Goal: Task Accomplishment & Management: Complete application form

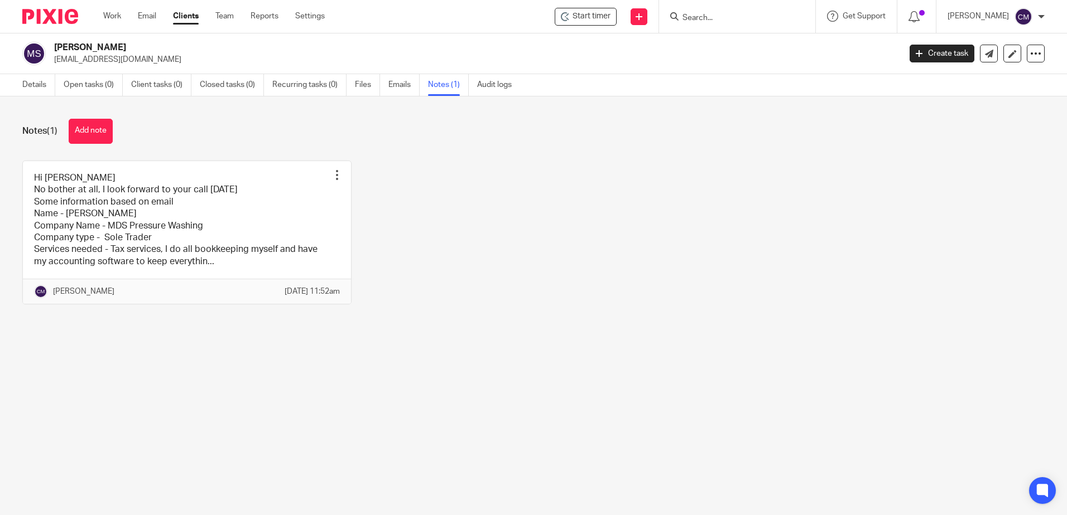
click at [182, 17] on link "Clients" at bounding box center [186, 16] width 26 height 11
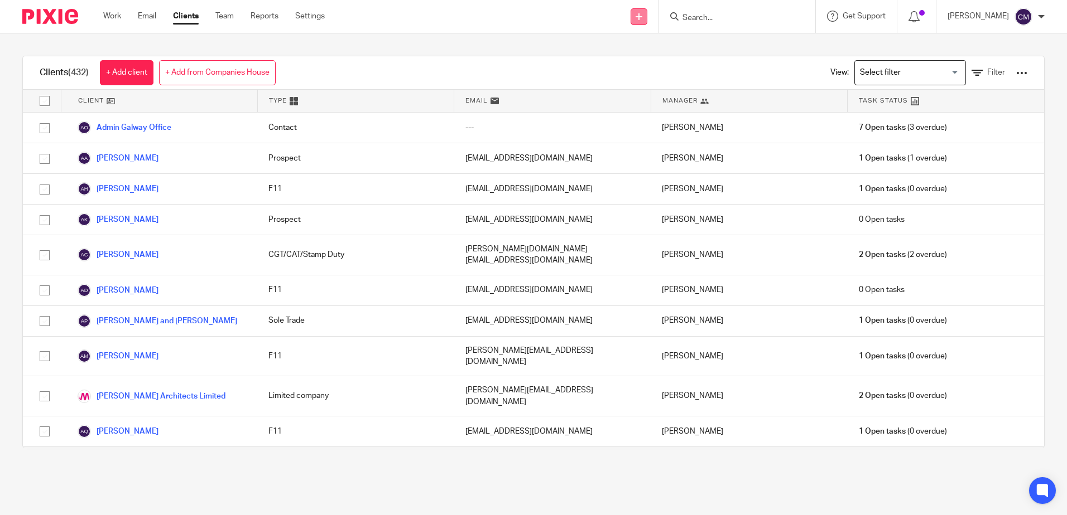
click at [640, 20] on link at bounding box center [638, 16] width 17 height 17
click at [633, 86] on link "Add client" at bounding box center [641, 85] width 78 height 16
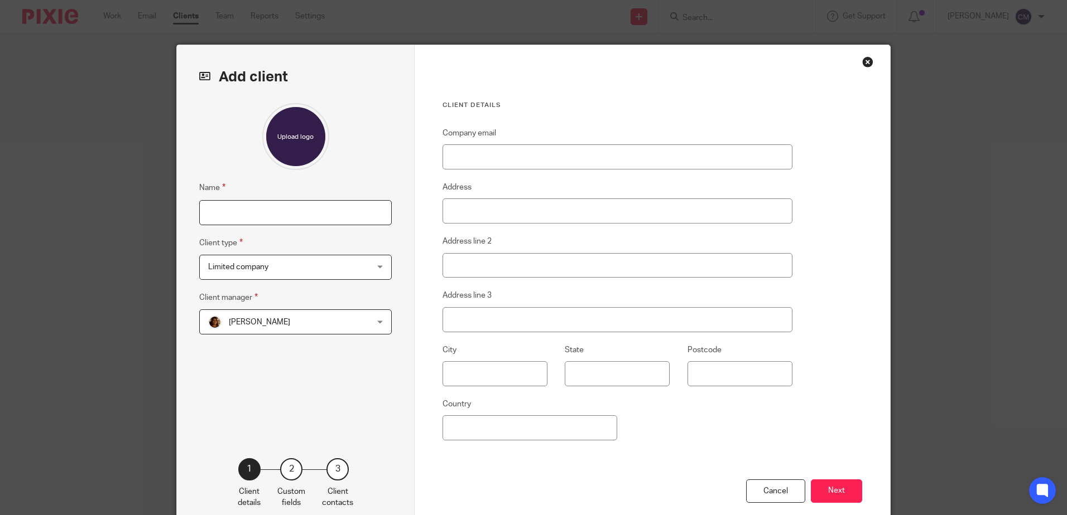
click at [263, 216] on input "Name" at bounding box center [295, 212] width 192 height 25
type input "[PERSON_NAME]"
type input "[PERSON_NAME][EMAIL_ADDRESS][DOMAIN_NAME]"
type input "Ireland"
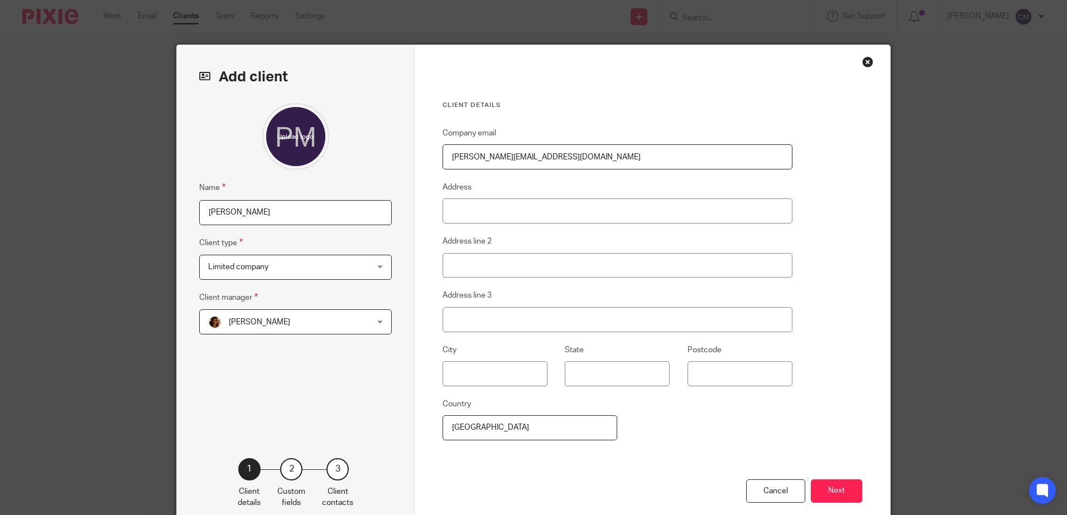
type input "[PERSON_NAME]"
type input "Galway"
click at [281, 218] on input "[PERSON_NAME]" at bounding box center [295, 212] width 192 height 25
drag, startPoint x: 303, startPoint y: 212, endPoint x: 172, endPoint y: 189, distance: 133.2
click at [177, 189] on div "Add client Name Marco Da Silva Client type Limited company Limited company Limi…" at bounding box center [296, 288] width 238 height 486
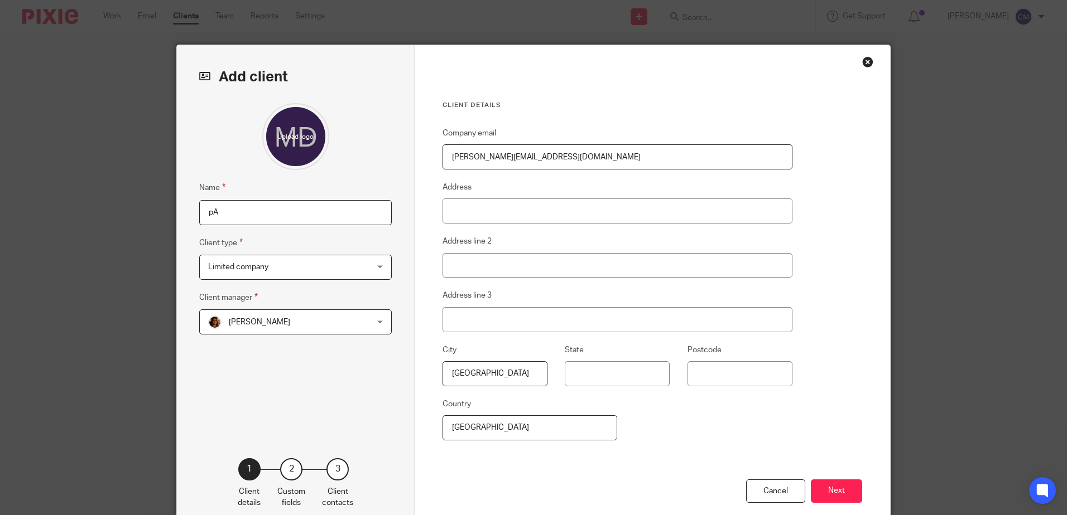
type input "p"
type input "Paul McAdam & Jennifer Quinn"
drag, startPoint x: 523, startPoint y: 160, endPoint x: 427, endPoint y: 153, distance: 95.6
click at [427, 153] on div "Client details Company email paul@cuala.ie Address Address line 2 Address line …" at bounding box center [651, 288] width 475 height 486
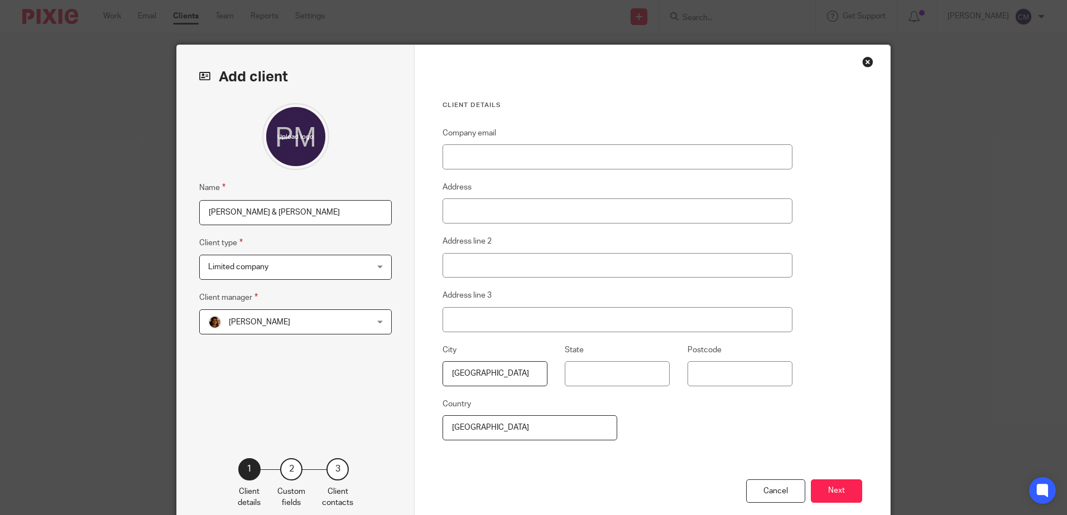
click at [266, 263] on span "Limited company" at bounding box center [281, 267] width 146 height 23
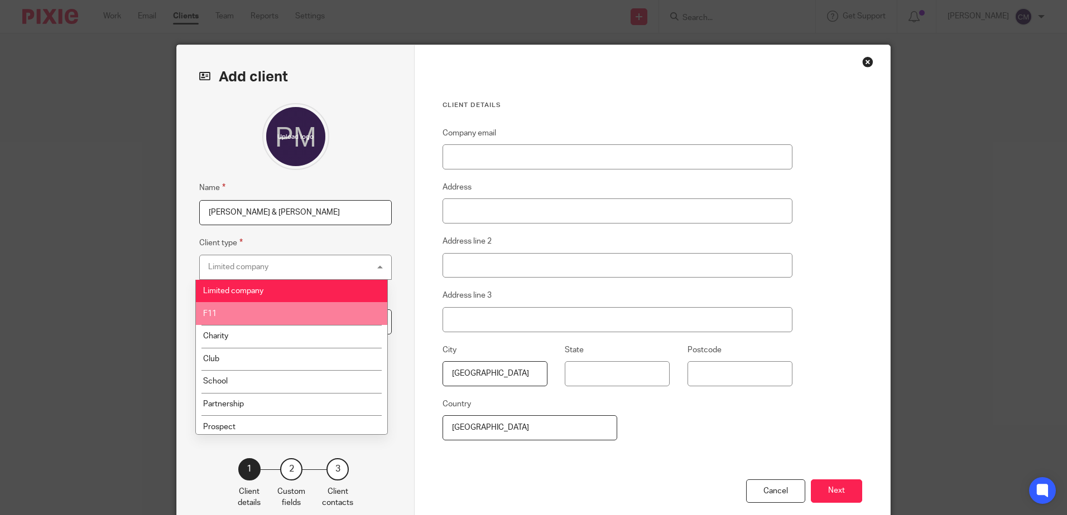
click at [245, 317] on li "F11" at bounding box center [291, 313] width 191 height 23
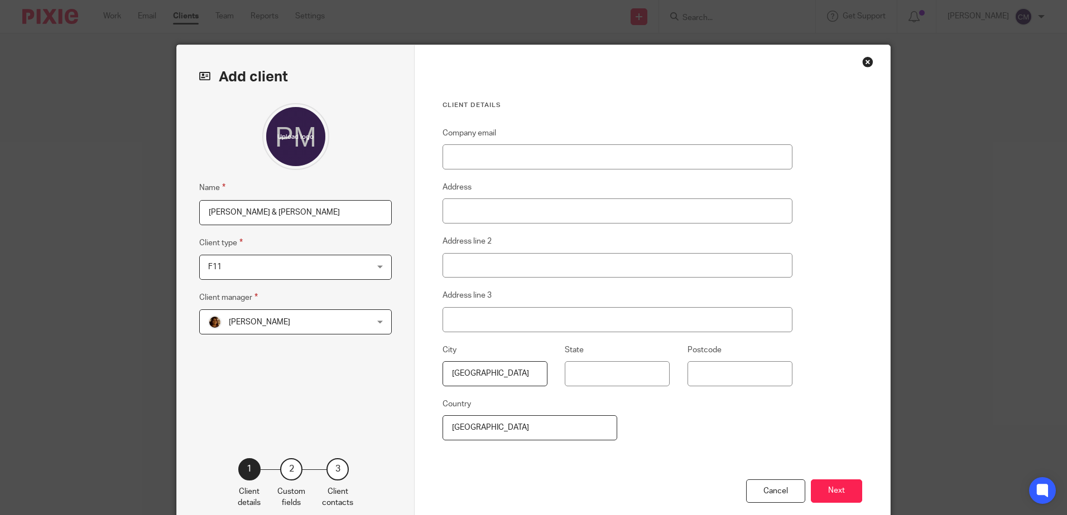
click at [250, 323] on span "[PERSON_NAME]" at bounding box center [259, 323] width 61 height 8
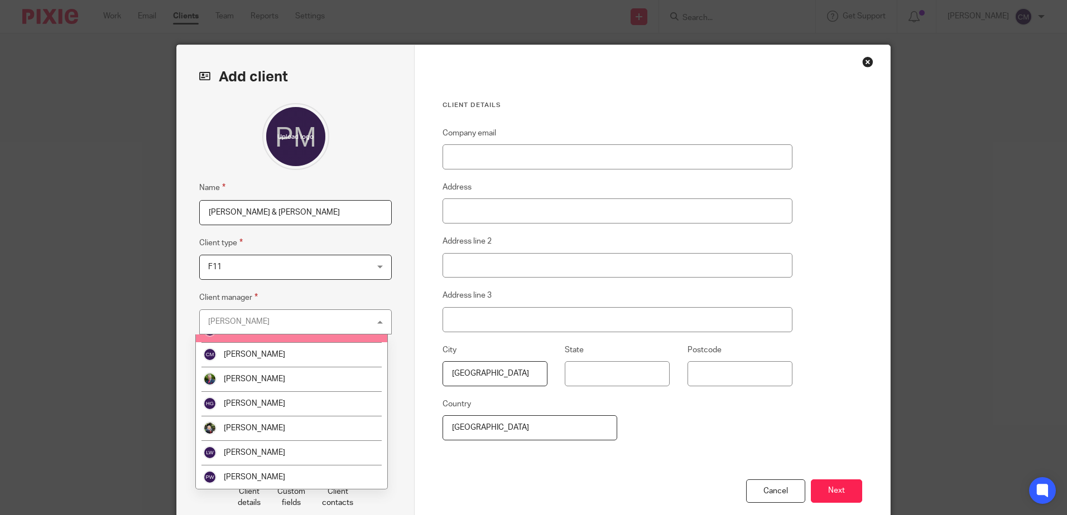
scroll to position [112, 0]
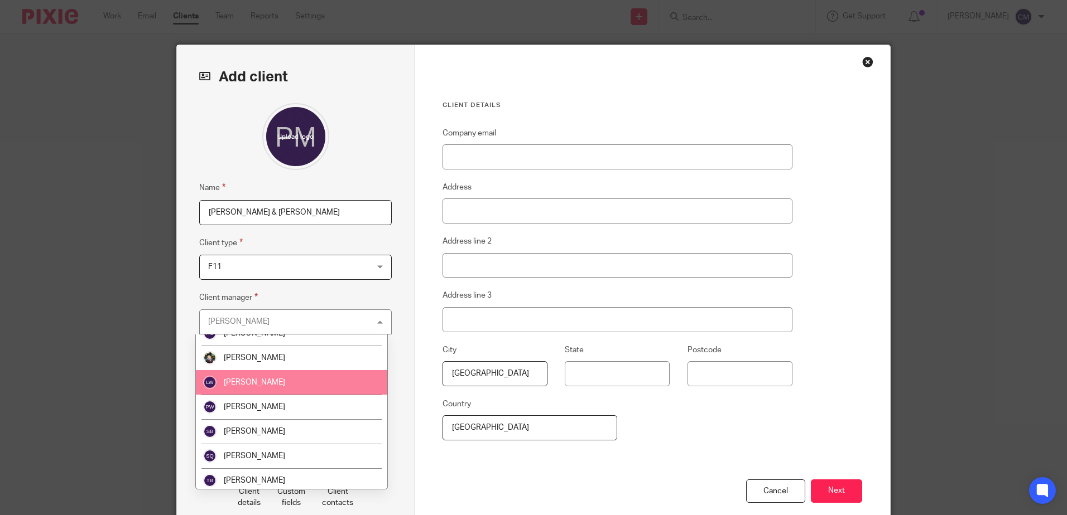
click at [272, 378] on li "[PERSON_NAME]" at bounding box center [291, 382] width 191 height 25
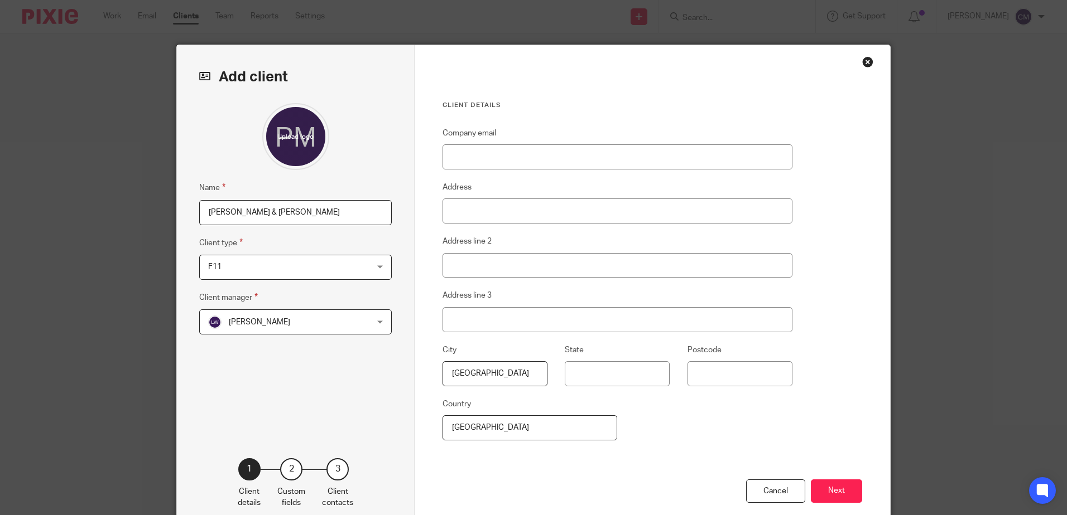
drag, startPoint x: 507, startPoint y: 380, endPoint x: 374, endPoint y: 381, distance: 132.8
click at [374, 381] on div "Add client Name Paul McAdam & Jennifer Quinn Client type F11 F11 Limited compan…" at bounding box center [533, 288] width 713 height 486
click at [831, 497] on button "Next" at bounding box center [836, 492] width 51 height 24
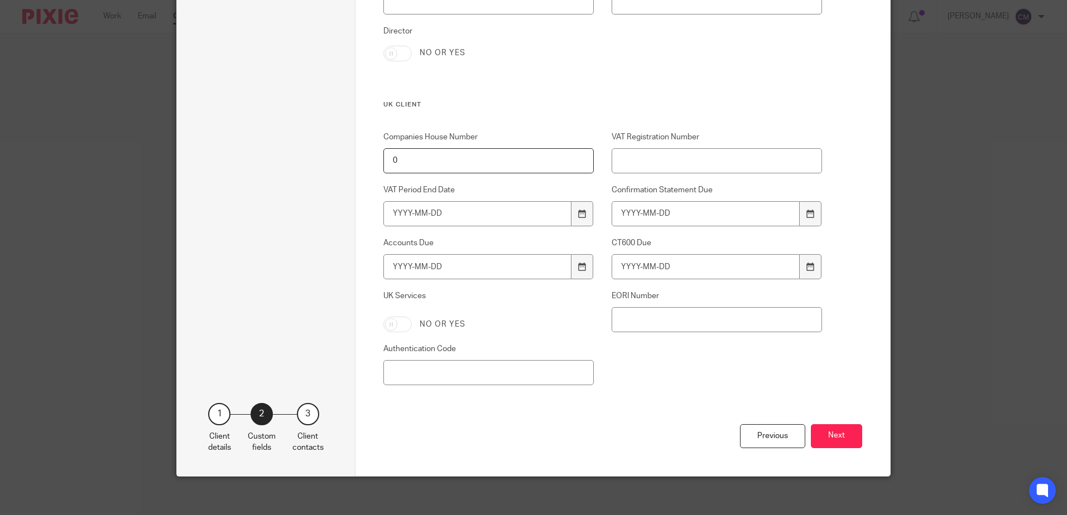
scroll to position [1009, 0]
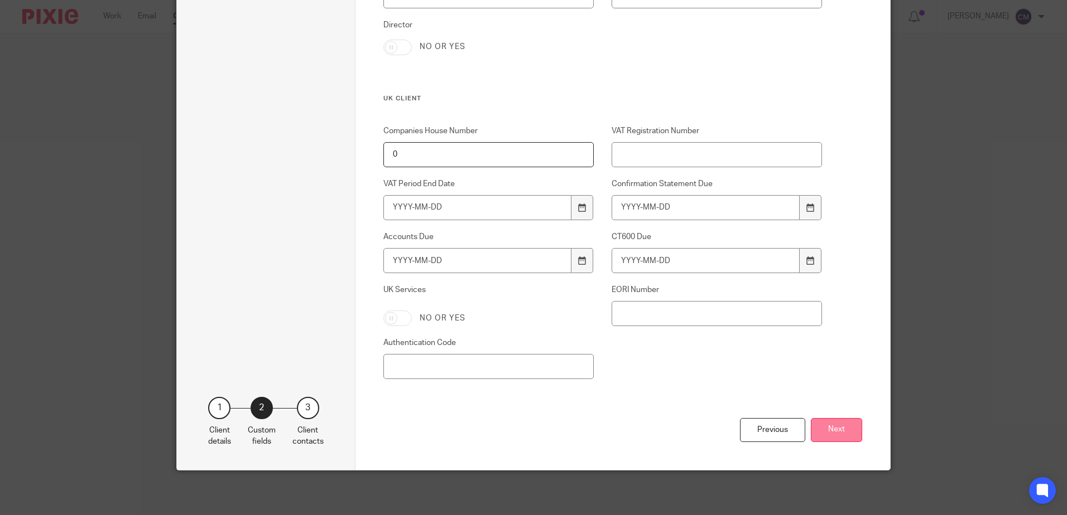
click at [846, 420] on button "Next" at bounding box center [836, 430] width 51 height 24
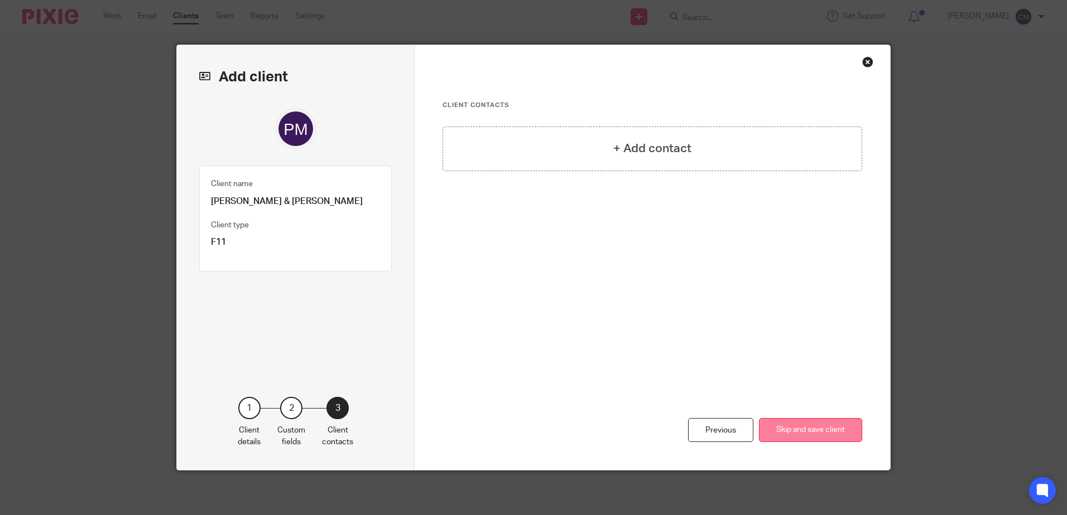
scroll to position [0, 0]
click at [679, 141] on h4 "+ Add contact" at bounding box center [652, 148] width 78 height 17
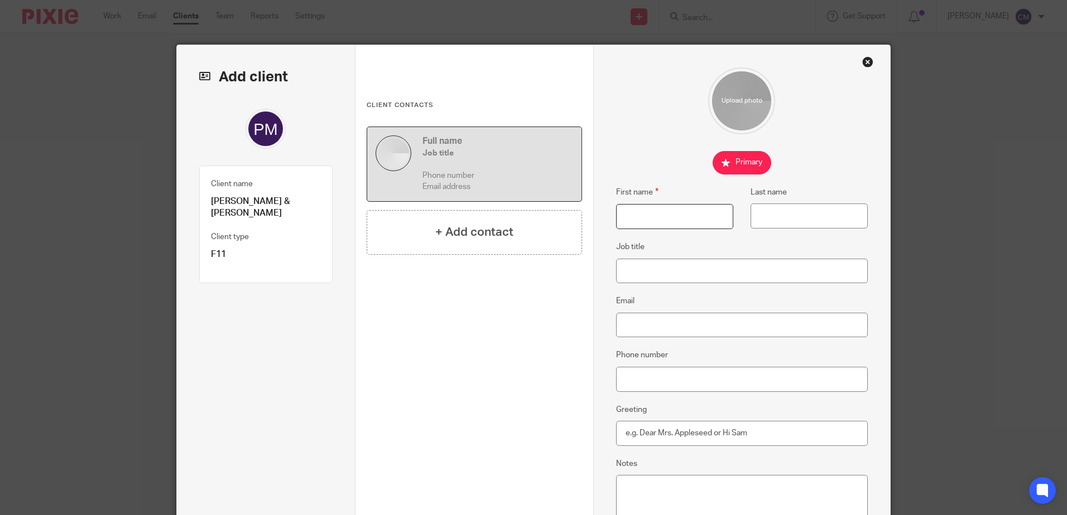
click at [659, 205] on input "First name" at bounding box center [674, 216] width 117 height 25
type input "Paul"
type input "McAdam"
type input "paul@cuala.ie"
type input "0862640154"
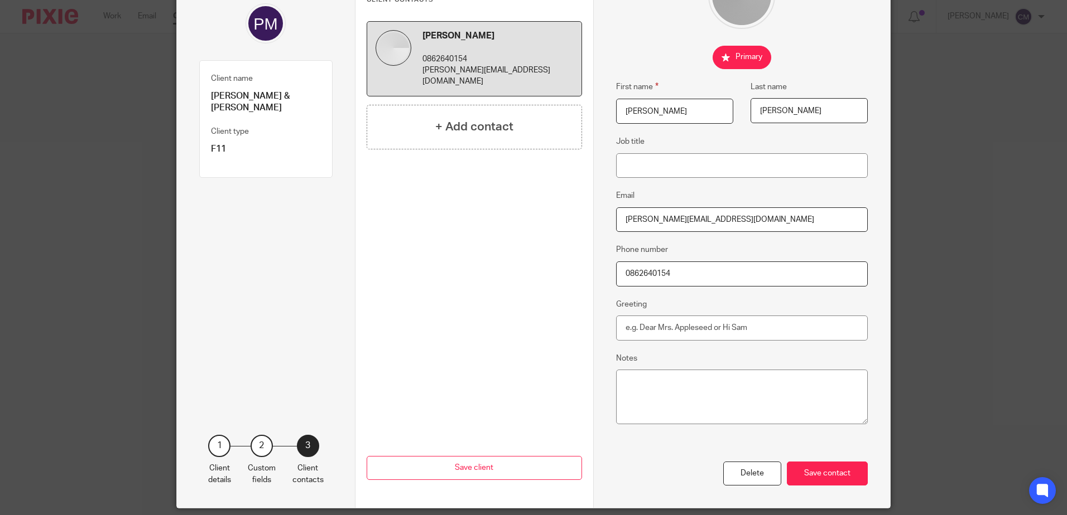
scroll to position [143, 0]
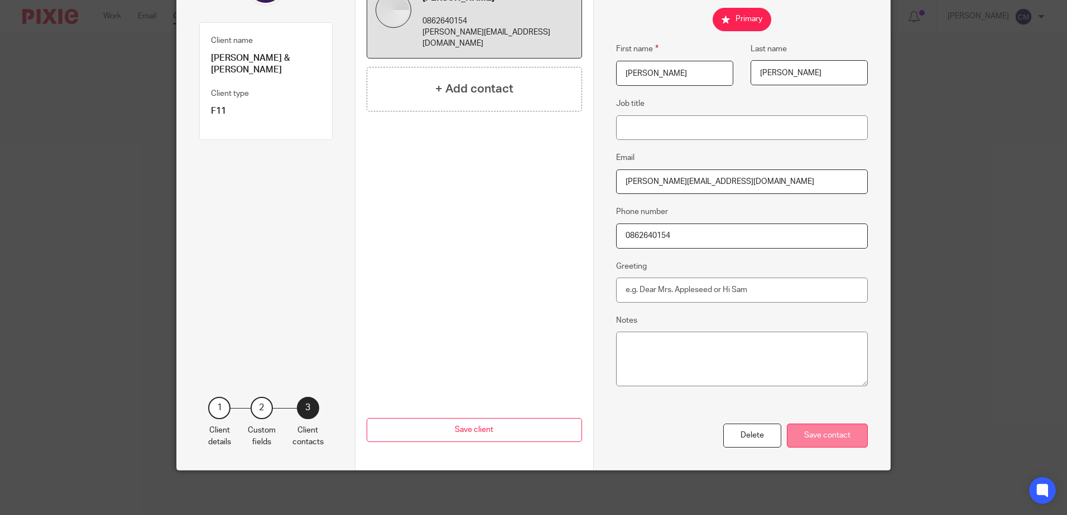
click at [827, 434] on div "Save contact" at bounding box center [827, 436] width 81 height 24
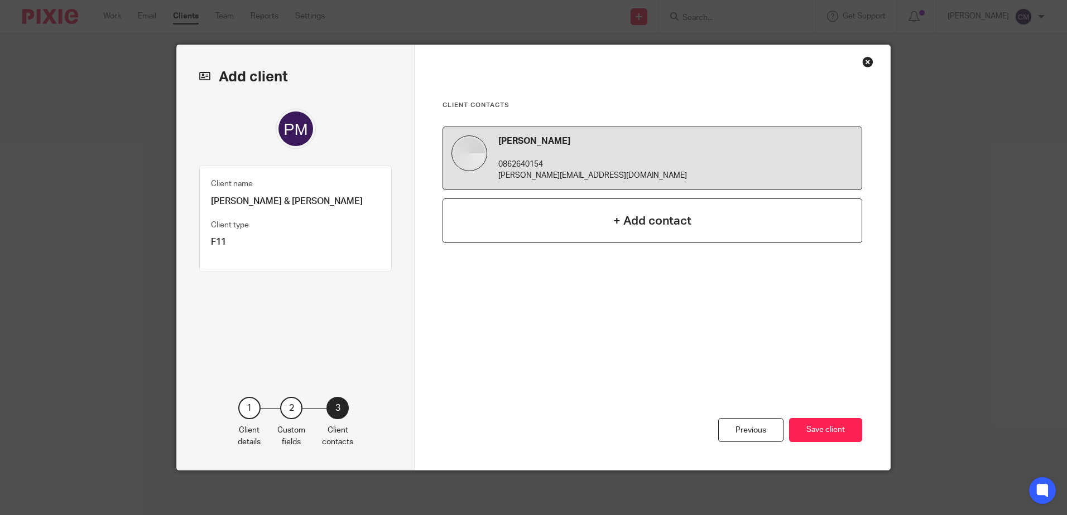
click at [592, 209] on div "+ Add contact" at bounding box center [652, 221] width 420 height 45
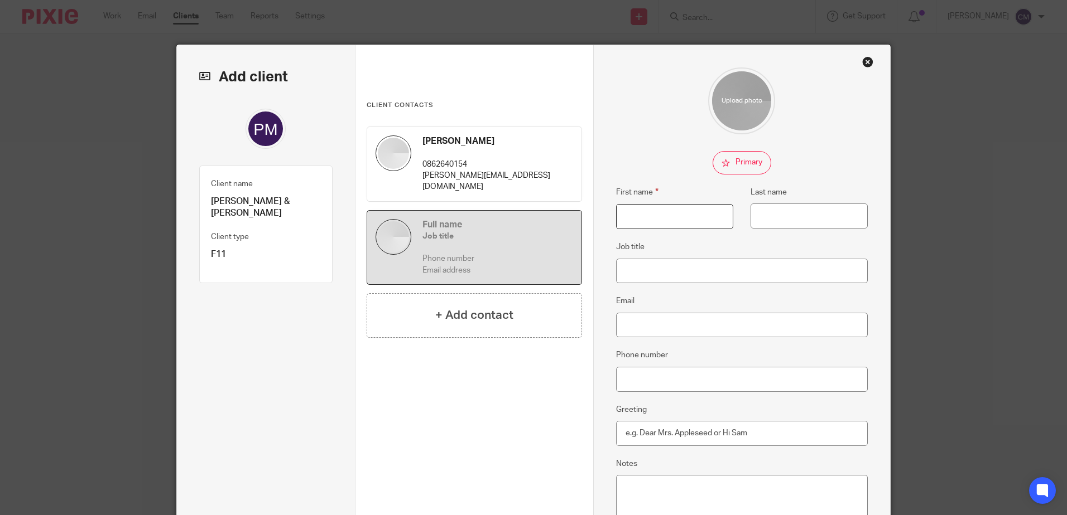
click at [647, 214] on input "First name" at bounding box center [674, 216] width 117 height 25
type input "Jennifer"
type input "Quinn"
click at [823, 179] on div "First name Jennifer Last name Quinn Job title Email Phone number Greeting Notes" at bounding box center [742, 318] width 252 height 500
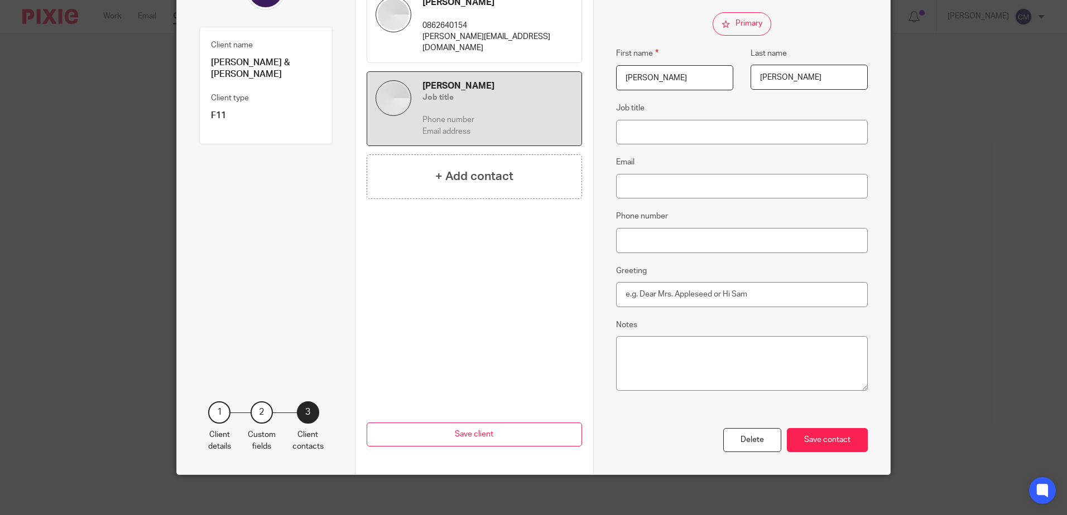
scroll to position [143, 0]
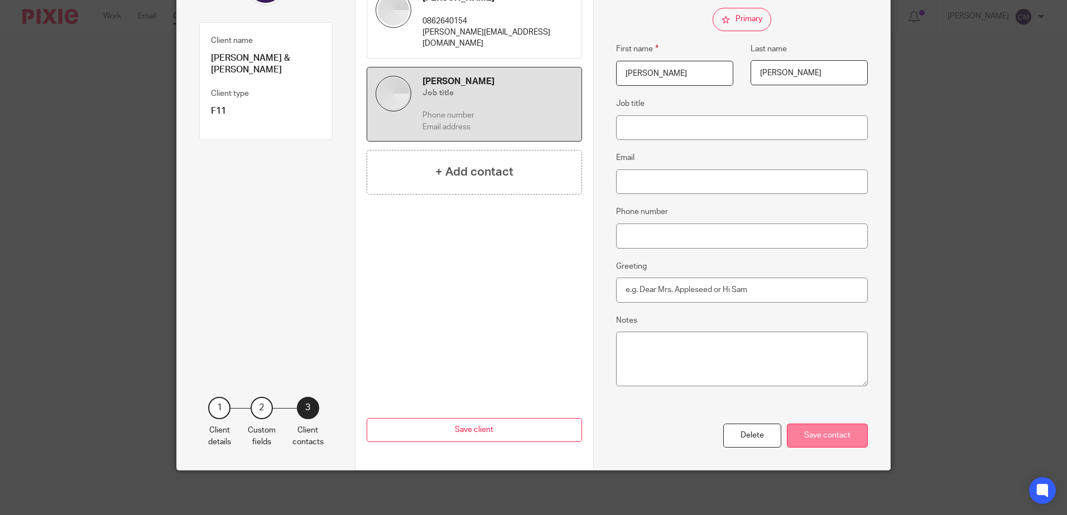
click at [839, 433] on div "Save contact" at bounding box center [827, 436] width 81 height 24
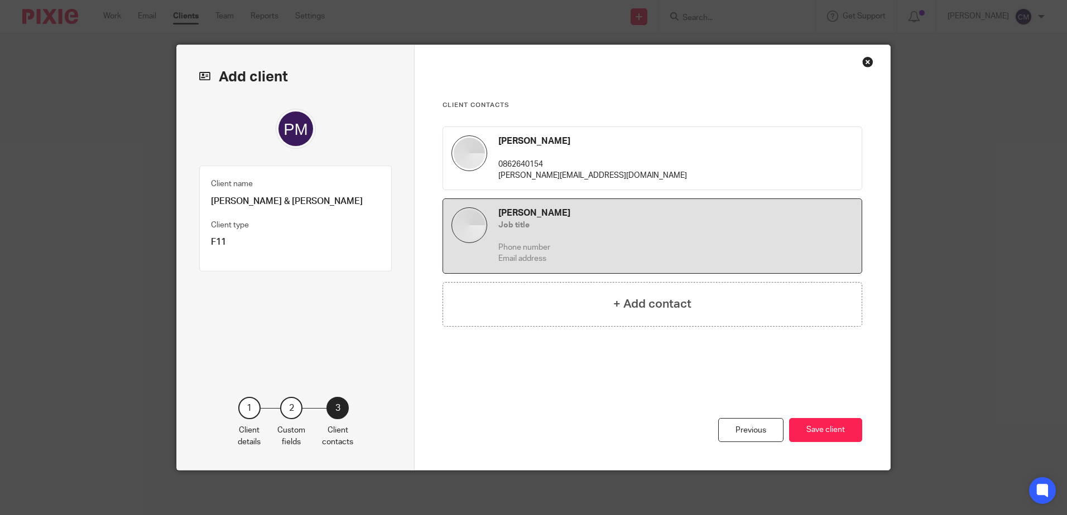
click at [839, 433] on button "Save client" at bounding box center [825, 430] width 73 height 24
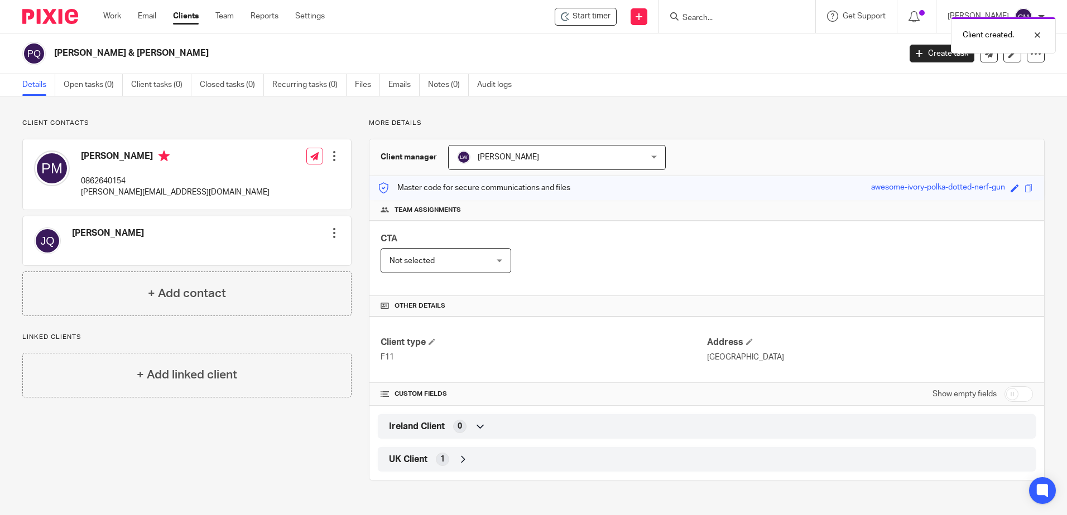
click at [56, 339] on p "Linked clients" at bounding box center [186, 337] width 329 height 9
click at [172, 375] on h4 "+ Add linked client" at bounding box center [187, 375] width 100 height 17
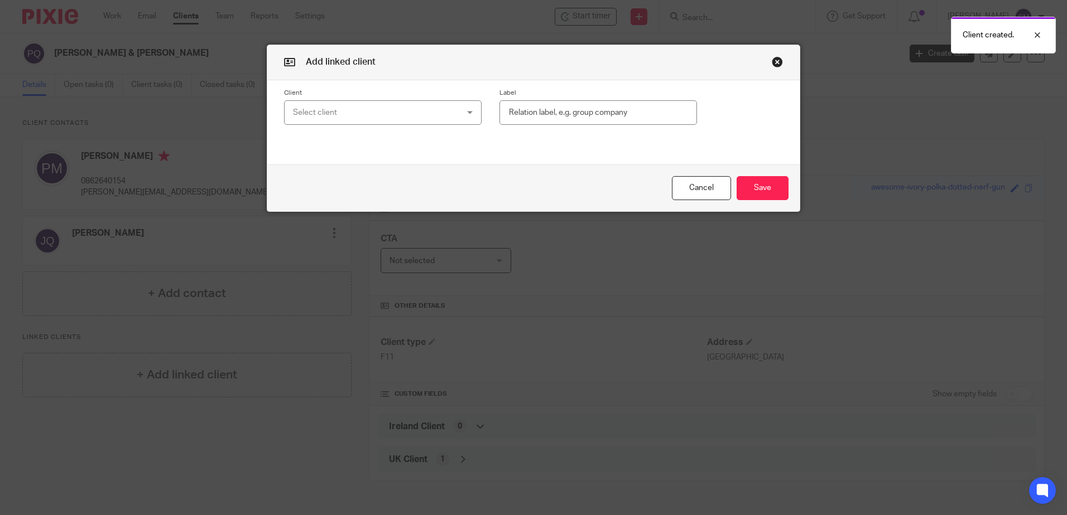
click at [355, 112] on div "Select client" at bounding box center [368, 112] width 151 height 23
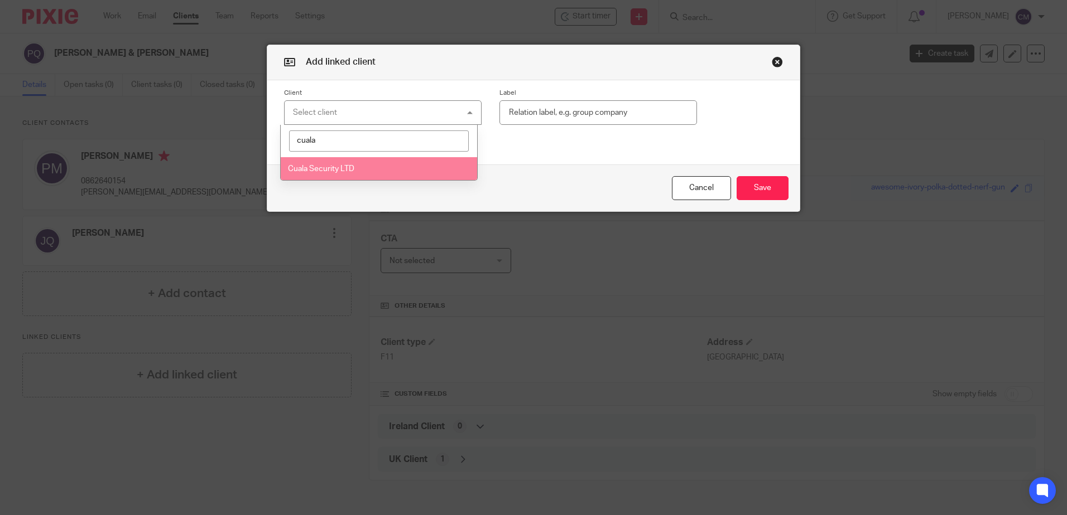
type input "cuala"
click at [300, 165] on li "Cuala Security LTD" at bounding box center [379, 168] width 196 height 23
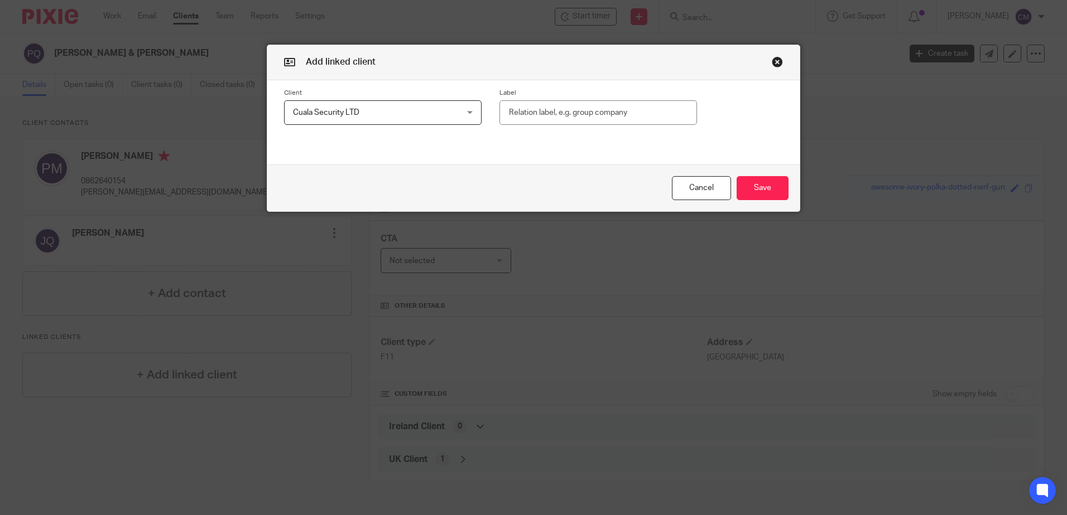
click at [560, 116] on input "text" at bounding box center [597, 112] width 197 height 25
type input "Directors"
click at [745, 190] on button "Save" at bounding box center [762, 188] width 52 height 24
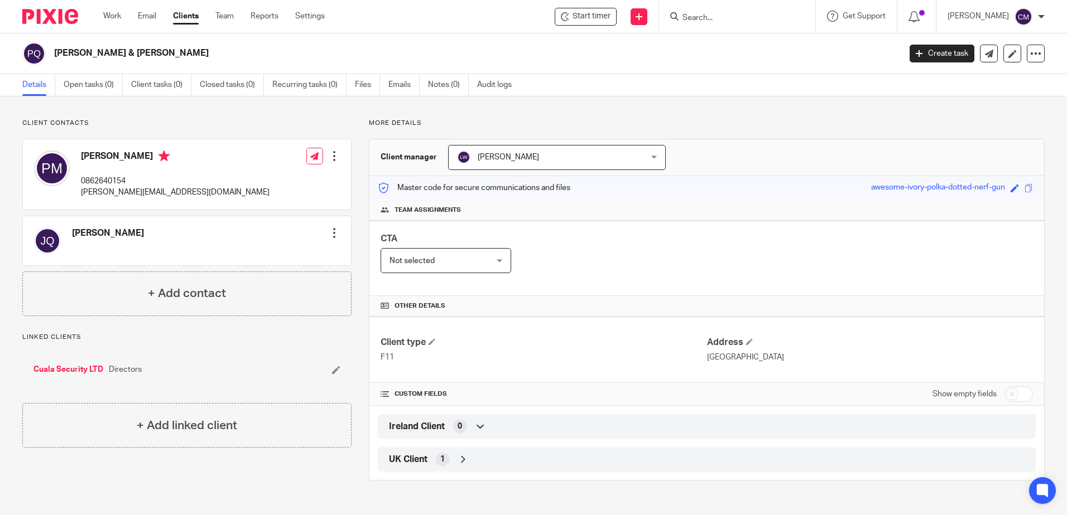
click at [1017, 392] on input "checkbox" at bounding box center [1018, 395] width 28 height 16
checkbox input "true"
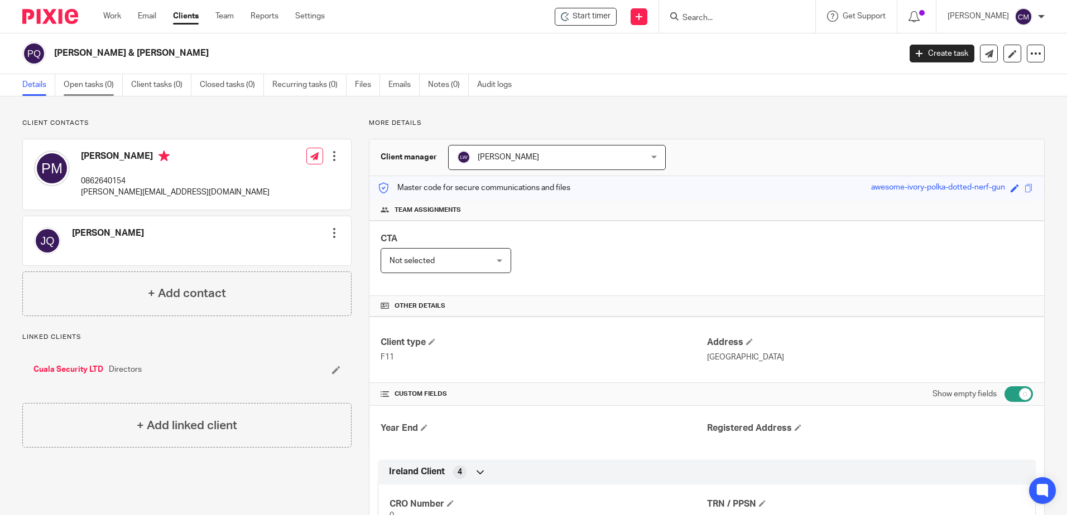
click at [103, 83] on link "Open tasks (0)" at bounding box center [93, 85] width 59 height 22
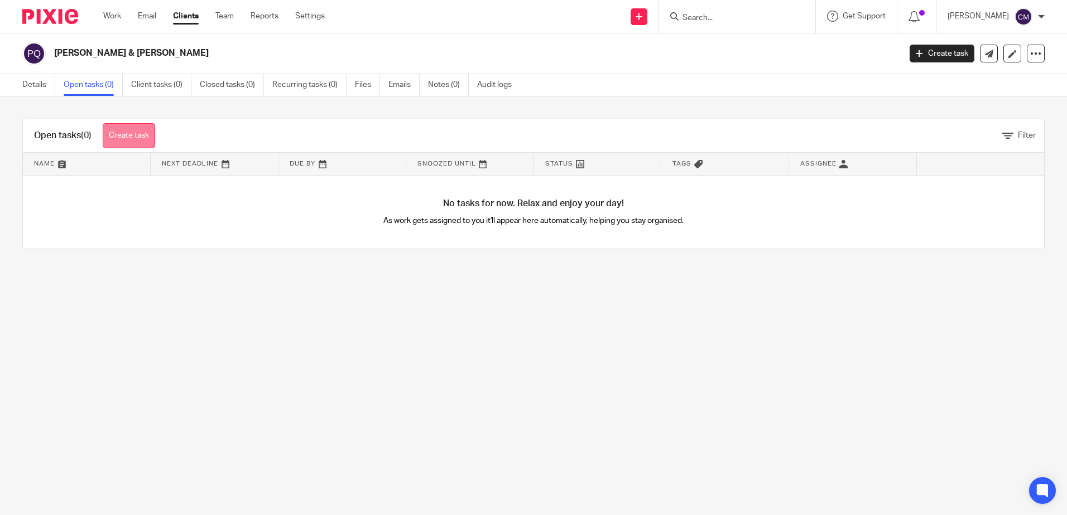
click at [128, 134] on link "Create task" at bounding box center [129, 135] width 52 height 25
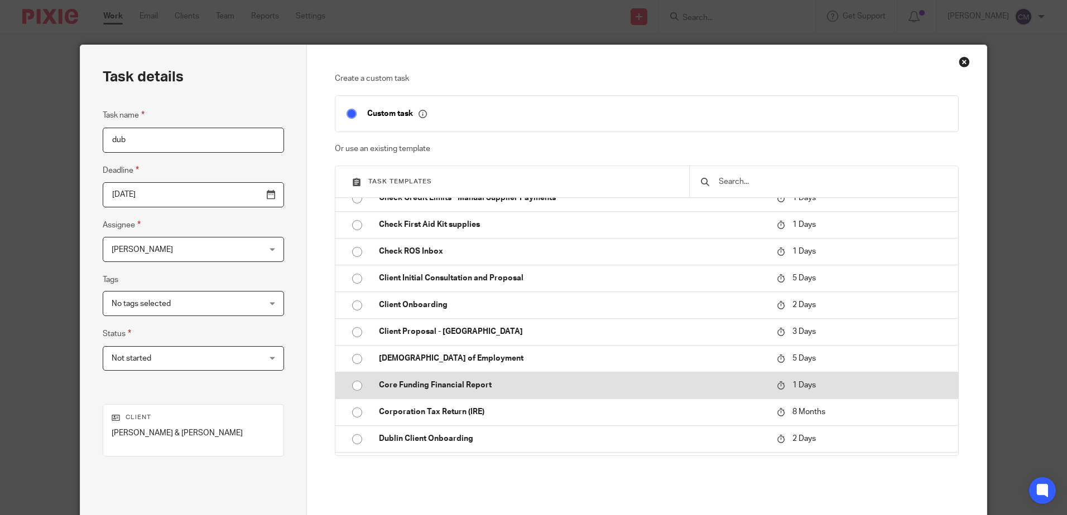
scroll to position [391, 0]
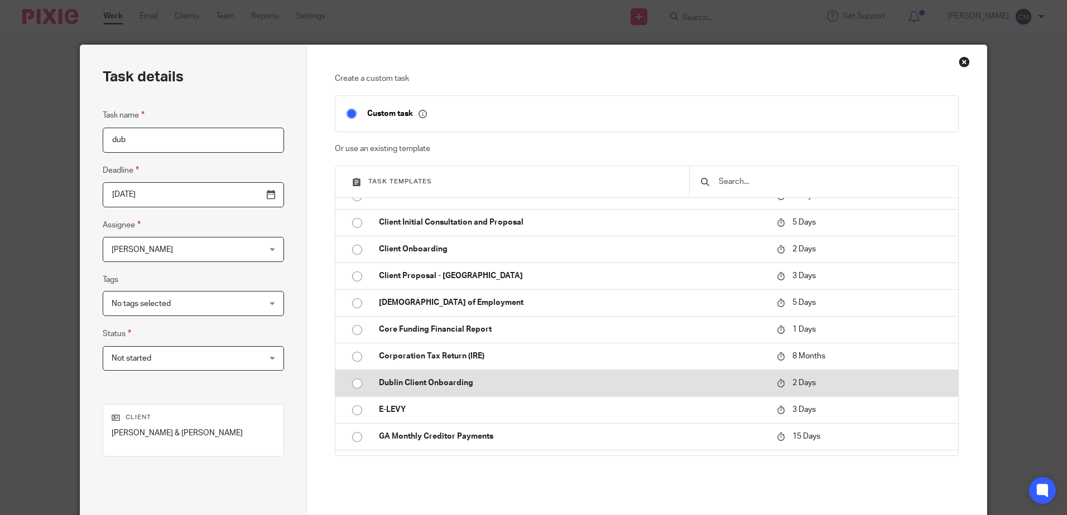
type input "dub"
click at [459, 383] on p "Dublin Client Onboarding" at bounding box center [572, 383] width 387 height 11
type input "2025-08-21"
checkbox input "false"
radio input "true"
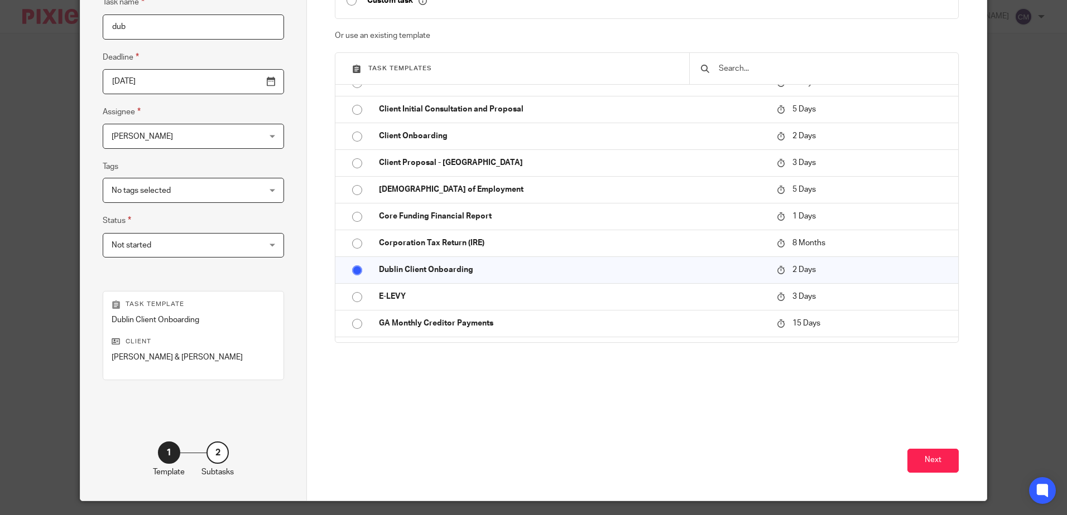
scroll to position [144, 0]
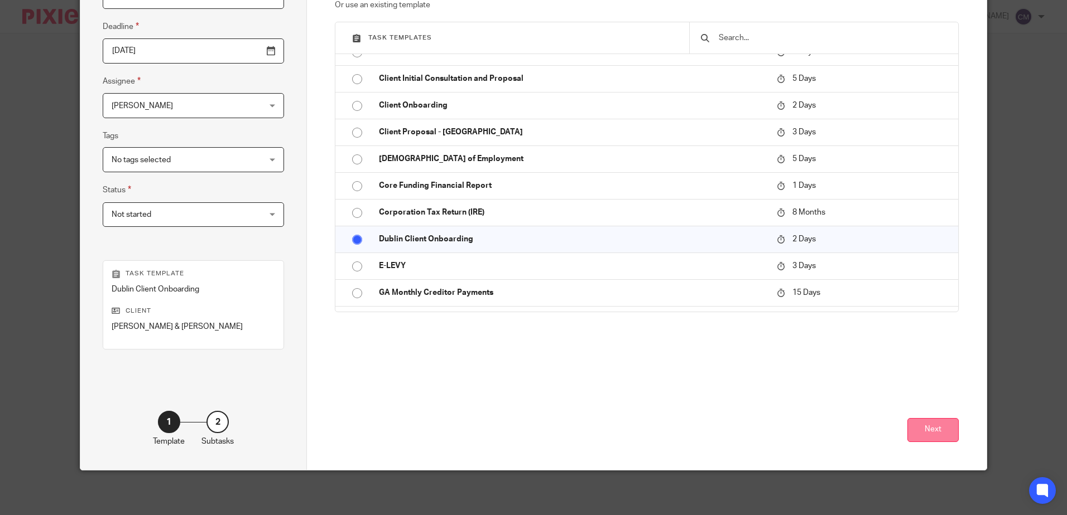
click at [928, 441] on button "Next" at bounding box center [932, 430] width 51 height 24
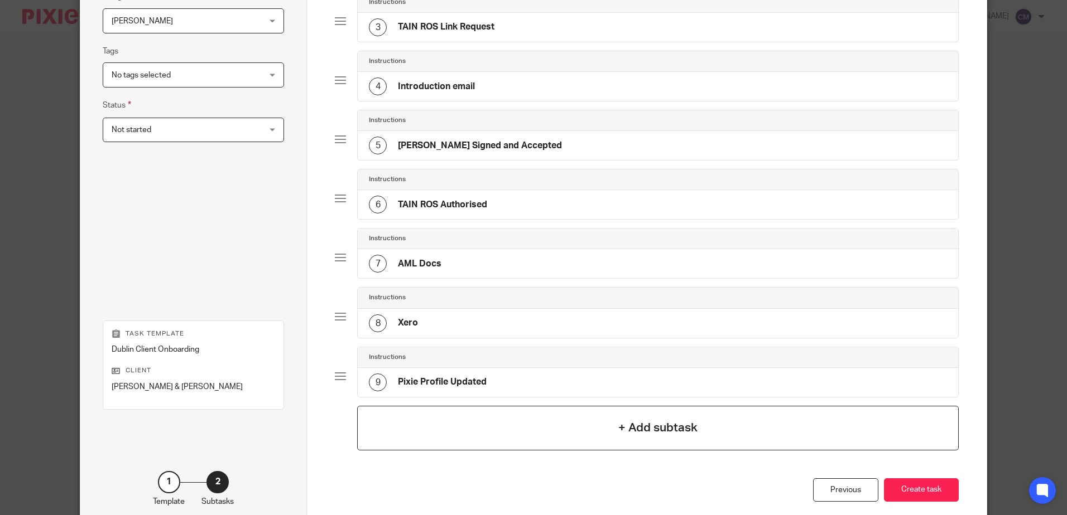
scroll to position [288, 0]
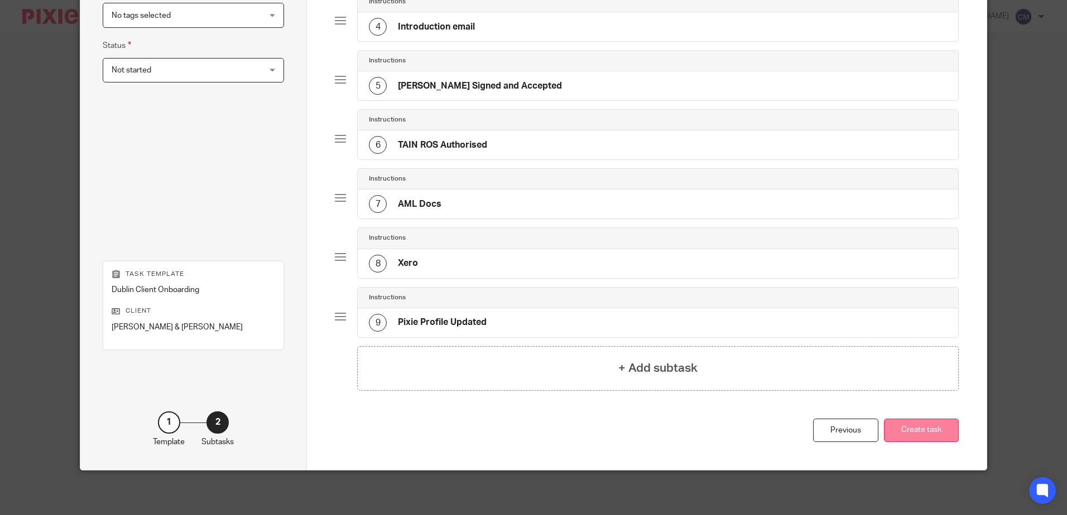
click at [910, 430] on button "Create task" at bounding box center [921, 431] width 75 height 24
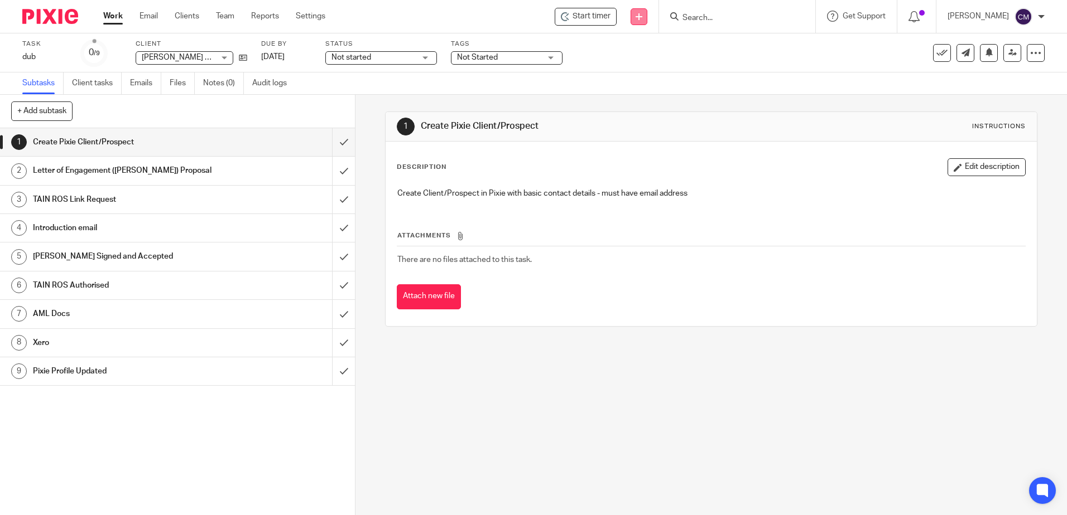
click at [645, 15] on link at bounding box center [638, 16] width 17 height 17
click at [626, 79] on link "Add client" at bounding box center [641, 85] width 78 height 16
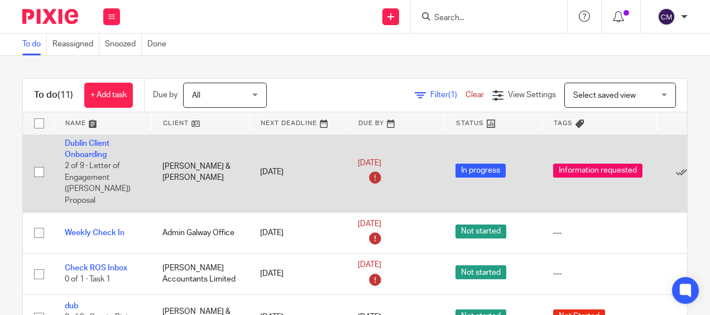
scroll to position [112, 0]
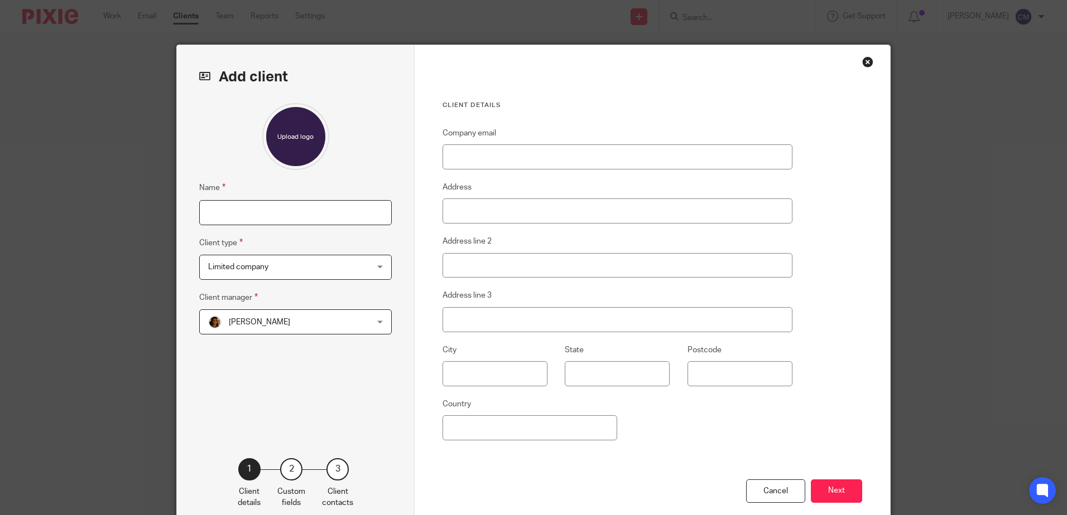
click at [300, 207] on input "Name" at bounding box center [295, 212] width 192 height 25
type input "[PERSON_NAME]"
click at [291, 267] on span "Limited company" at bounding box center [281, 267] width 146 height 23
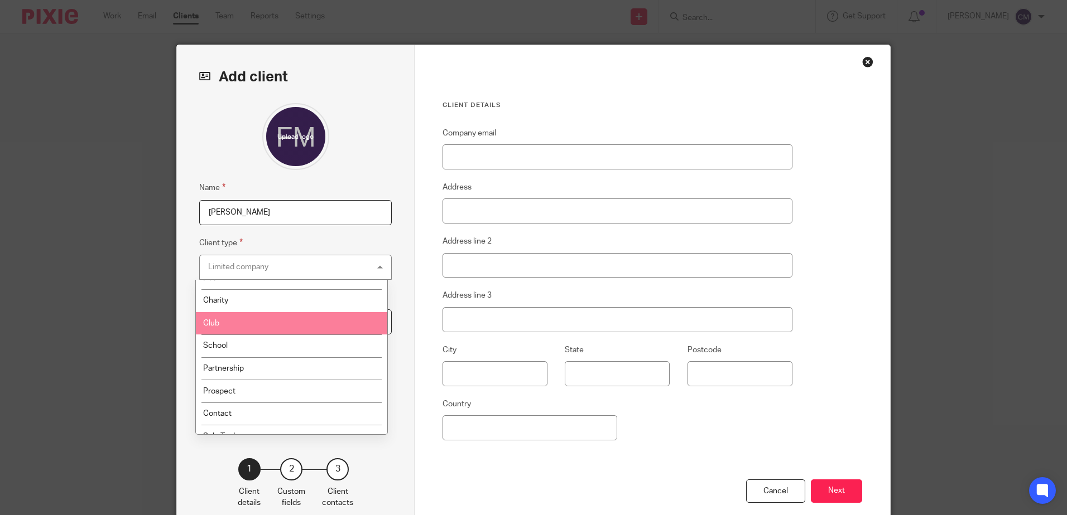
scroll to position [112, 0]
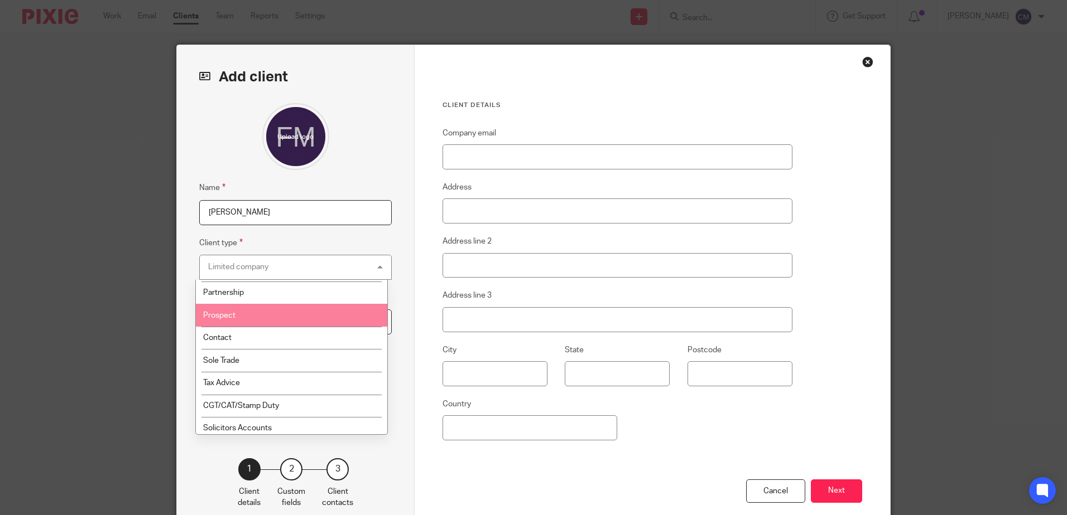
click at [244, 321] on li "Prospect" at bounding box center [291, 315] width 191 height 23
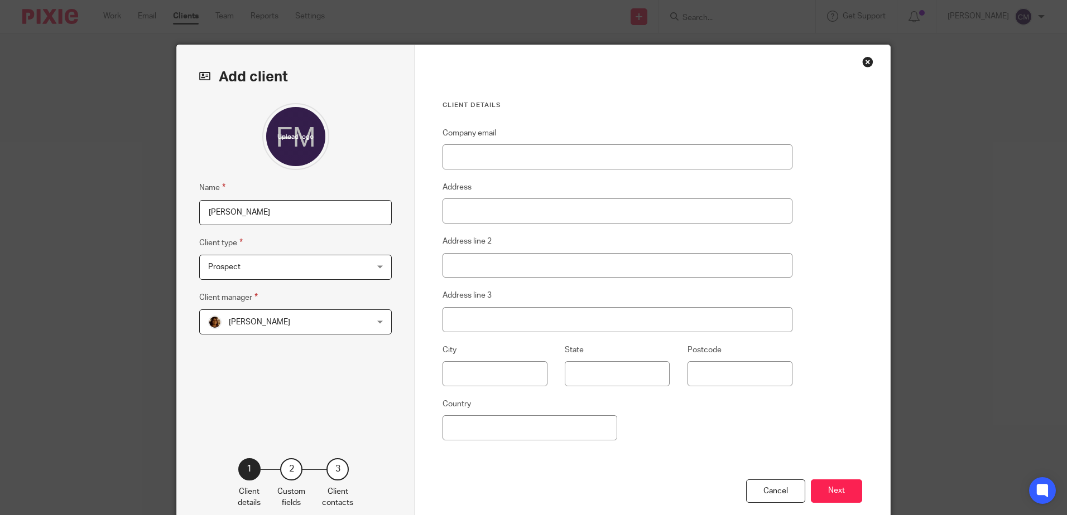
click at [247, 328] on span "[PERSON_NAME]" at bounding box center [281, 321] width 146 height 23
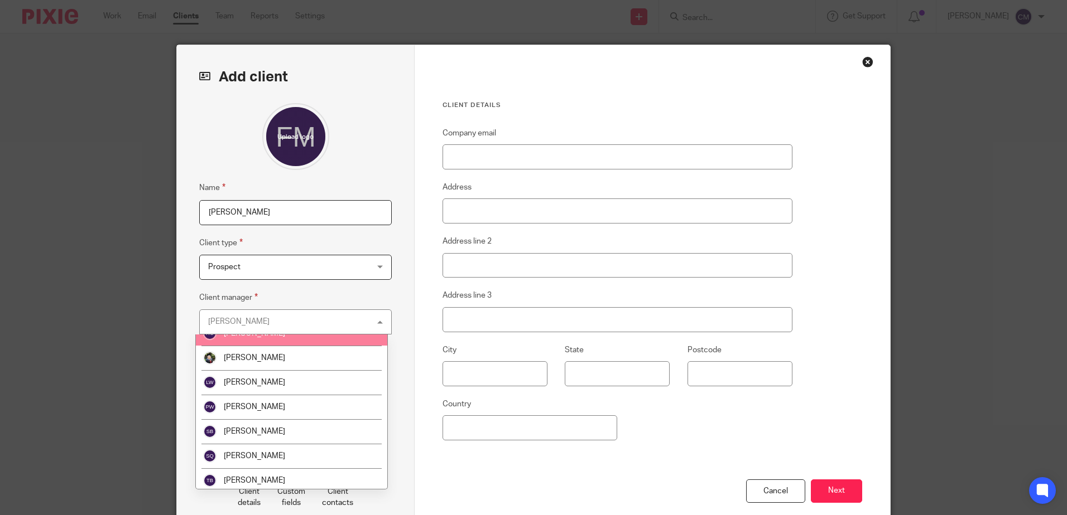
scroll to position [56, 0]
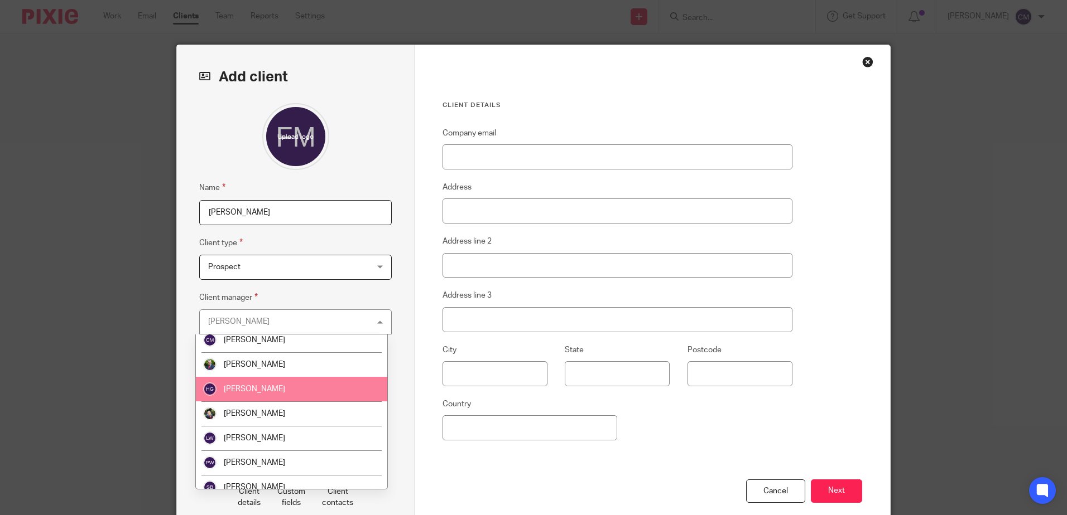
click at [262, 389] on span "[PERSON_NAME]" at bounding box center [254, 389] width 61 height 8
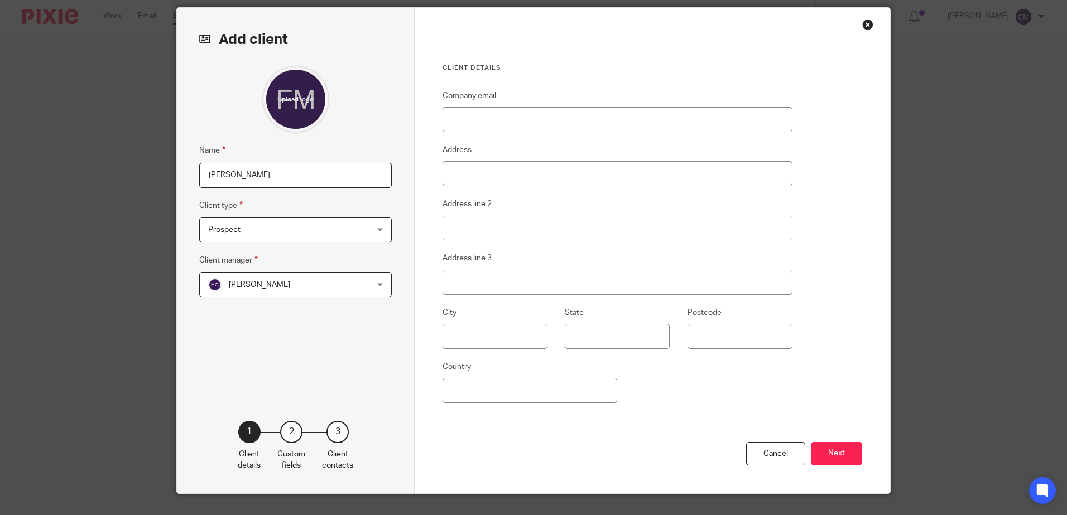
scroll to position [61, 0]
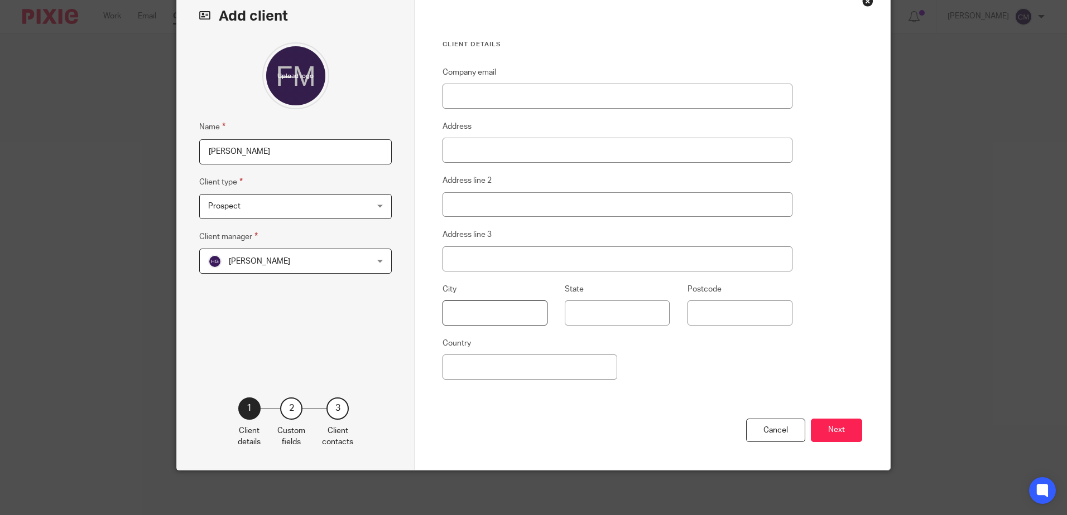
click at [518, 315] on input "text" at bounding box center [494, 313] width 105 height 25
type input "[GEOGRAPHIC_DATA]"
drag, startPoint x: 451, startPoint y: 335, endPoint x: 453, endPoint y: 345, distance: 10.3
click at [451, 336] on div "City [GEOGRAPHIC_DATA] State Postcode" at bounding box center [608, 310] width 367 height 54
click at [462, 366] on input "Country" at bounding box center [529, 367] width 175 height 25
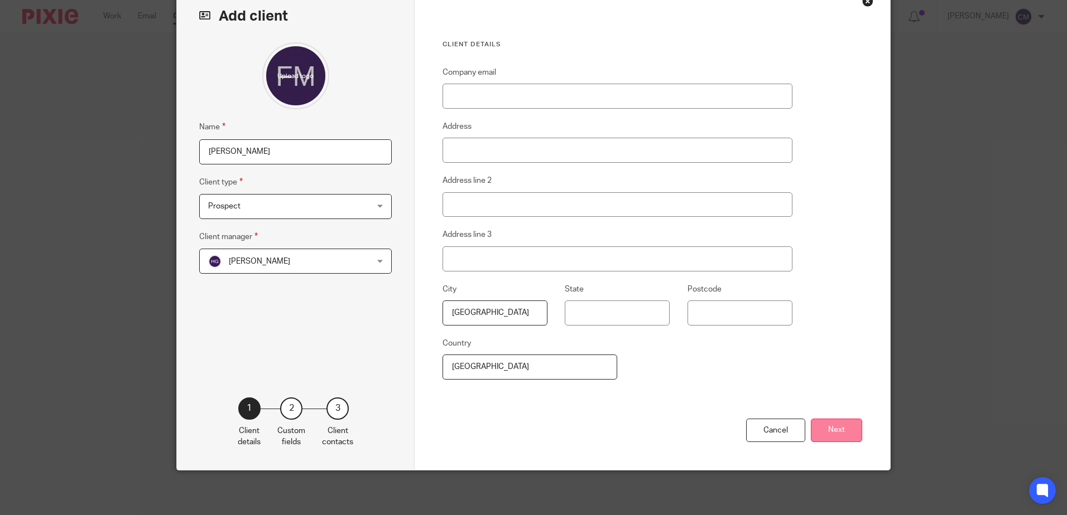
type input "[GEOGRAPHIC_DATA]"
click at [823, 422] on button "Next" at bounding box center [836, 431] width 51 height 24
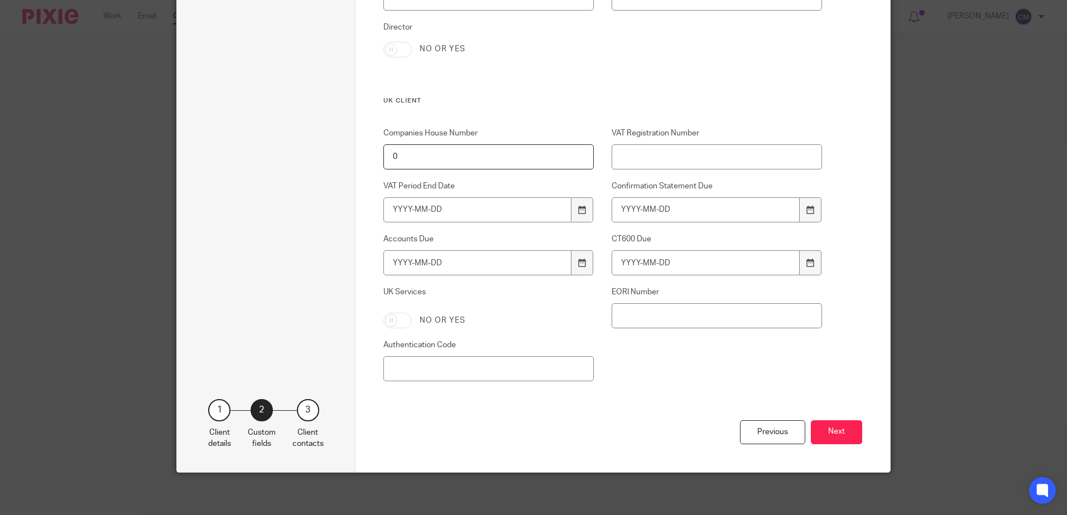
scroll to position [1009, 0]
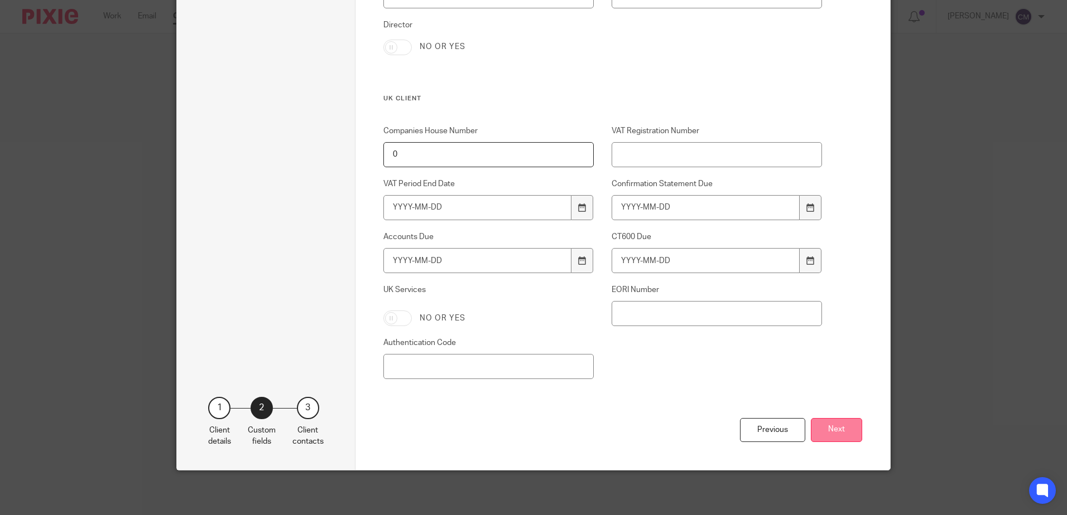
click at [838, 437] on button "Next" at bounding box center [836, 430] width 51 height 24
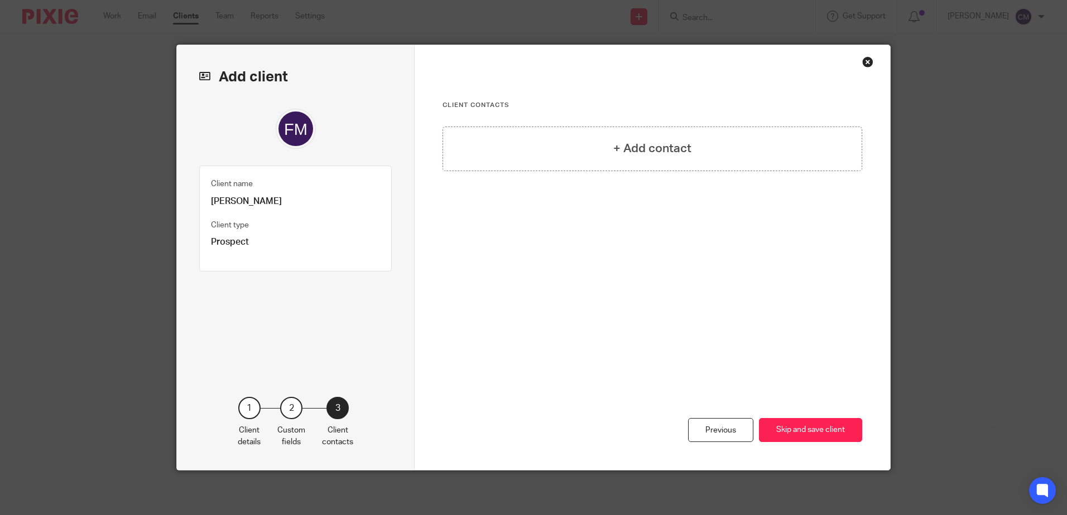
scroll to position [0, 0]
click at [650, 147] on h4 "+ Add contact" at bounding box center [652, 148] width 78 height 17
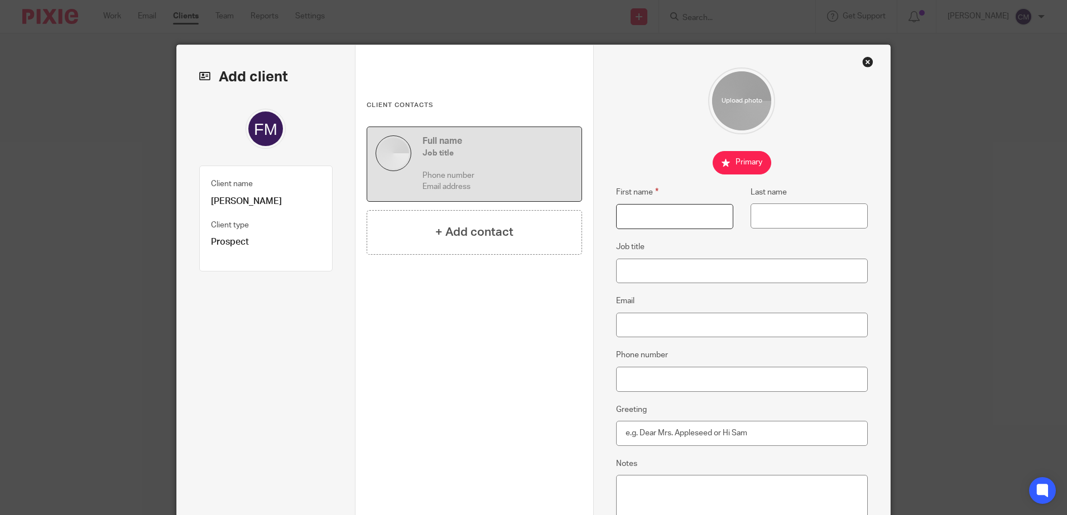
click at [667, 214] on input "First name" at bounding box center [674, 216] width 117 height 25
type input "[PERSON_NAME]"
type input "McCarthy"
click at [800, 165] on fieldset at bounding box center [742, 162] width 252 height 23
click at [676, 320] on input "Email" at bounding box center [742, 325] width 252 height 25
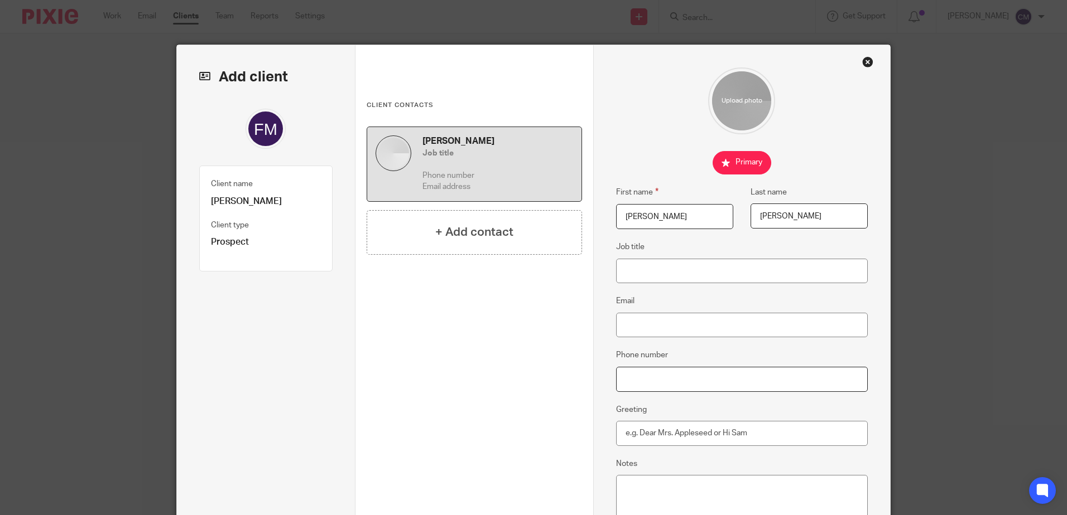
click at [629, 375] on input "Phone number" at bounding box center [742, 379] width 252 height 25
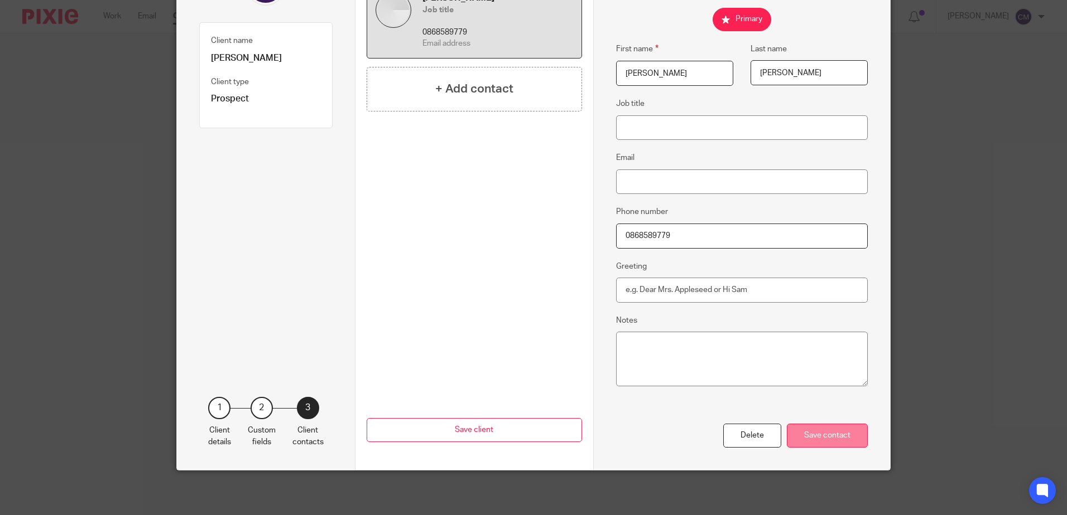
type input "0868589779"
click at [830, 425] on div "Save contact" at bounding box center [827, 436] width 81 height 24
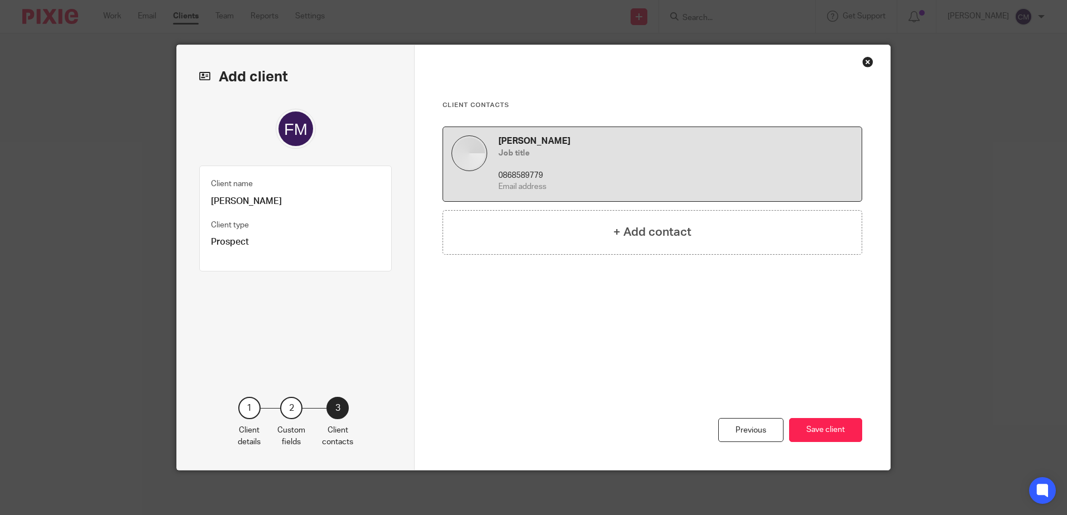
scroll to position [0, 0]
click at [828, 430] on button "Save client" at bounding box center [825, 430] width 73 height 24
click at [817, 424] on button "Save client" at bounding box center [825, 430] width 73 height 24
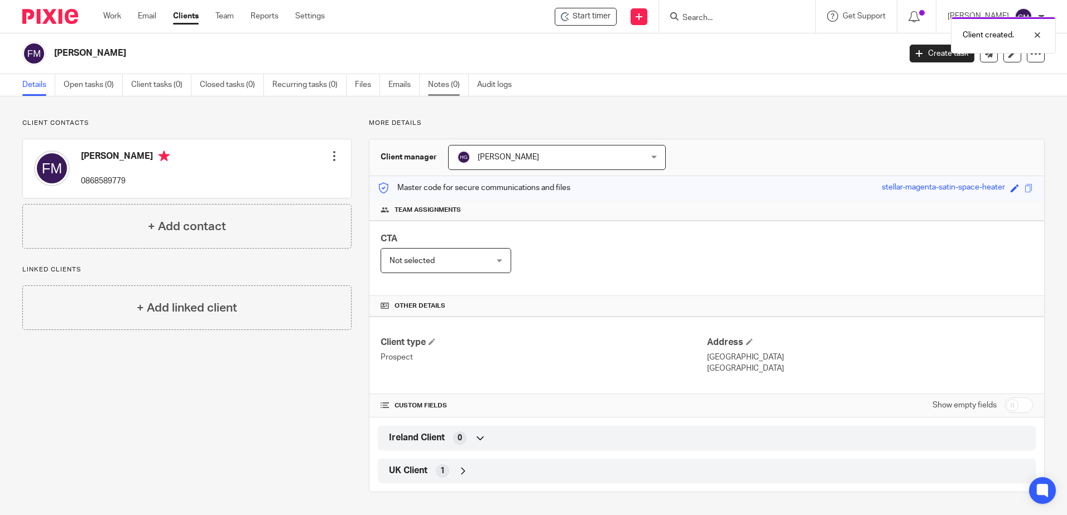
click at [451, 89] on link "Notes (0)" at bounding box center [448, 85] width 41 height 22
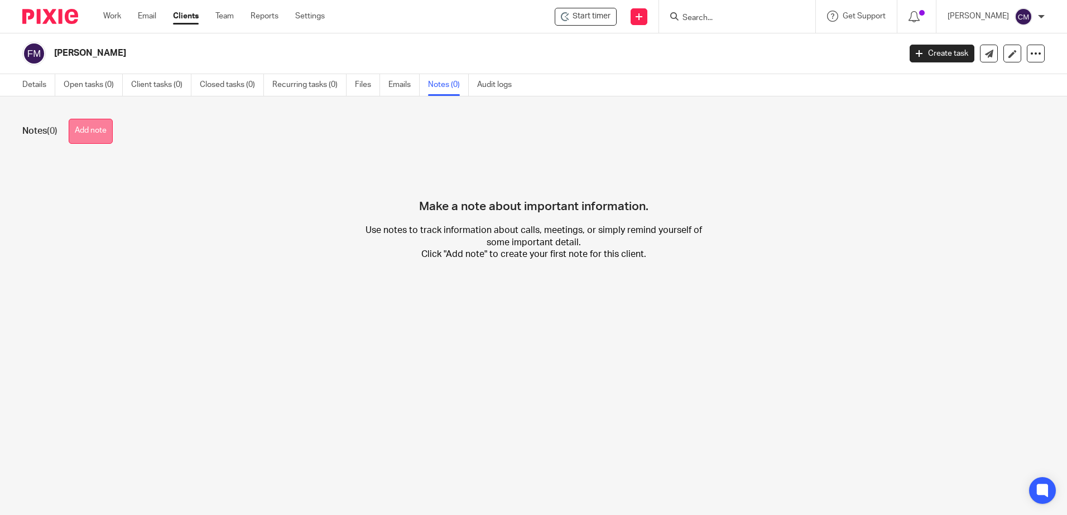
click at [97, 135] on button "Add note" at bounding box center [91, 131] width 44 height 25
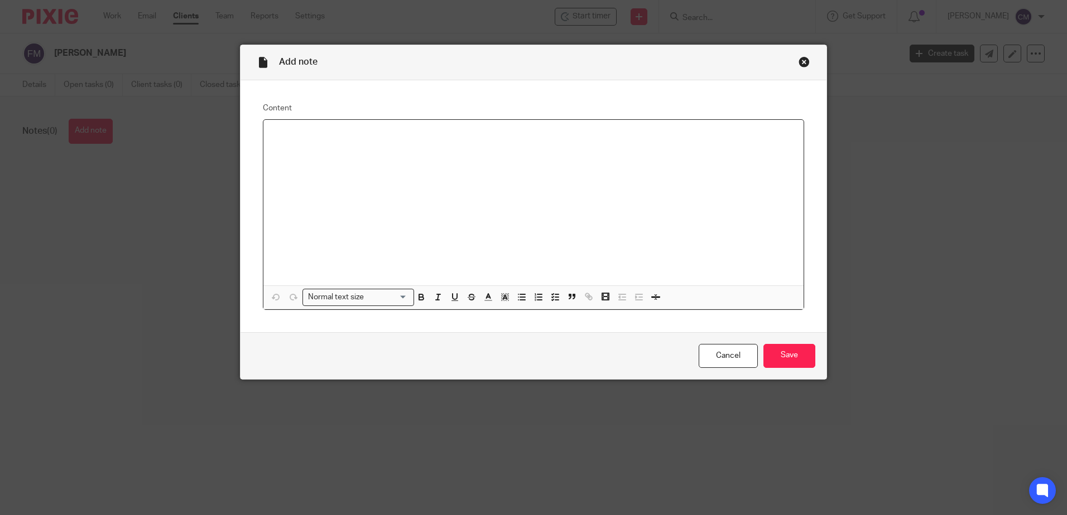
click at [388, 190] on div at bounding box center [533, 203] width 540 height 166
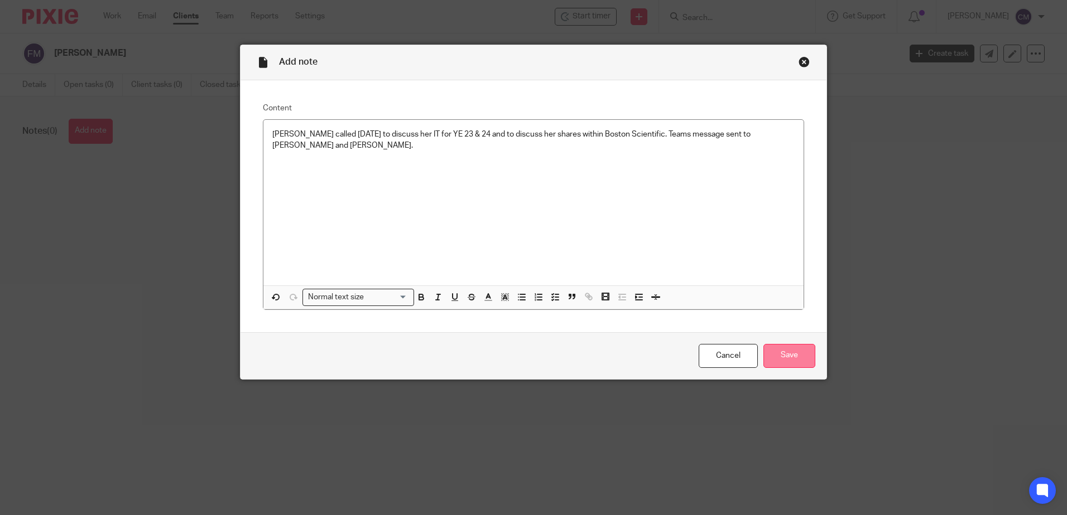
click at [771, 354] on input "Save" at bounding box center [789, 356] width 52 height 24
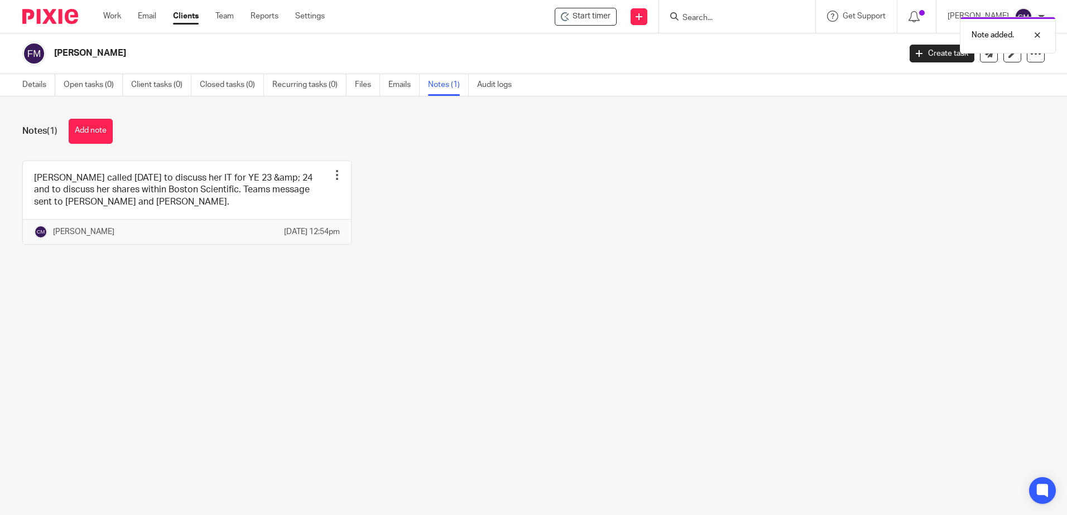
click at [682, 380] on main "[PERSON_NAME] Create task Update from Companies House Export data Merge Archive…" at bounding box center [533, 257] width 1067 height 515
click at [714, 22] on div at bounding box center [737, 16] width 156 height 33
click at [714, 21] on input "Search" at bounding box center [731, 18] width 100 height 10
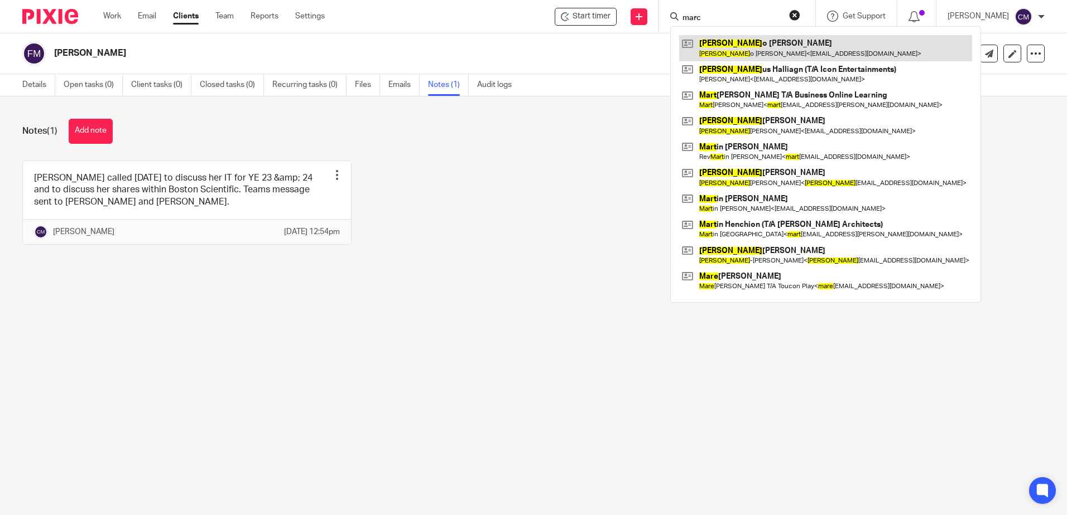
type input "marc"
click at [714, 45] on link at bounding box center [825, 48] width 293 height 26
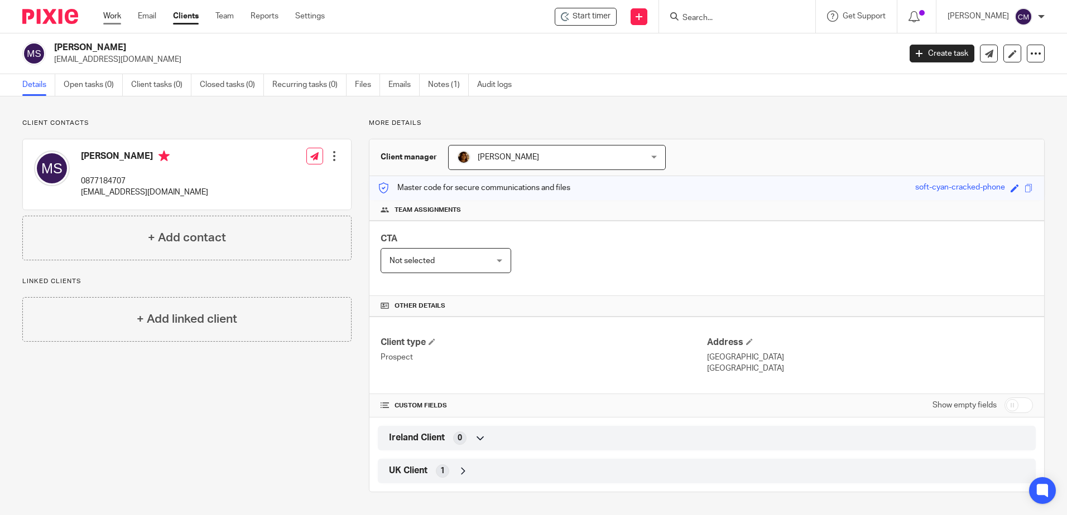
click at [116, 20] on link "Work" at bounding box center [112, 16] width 18 height 11
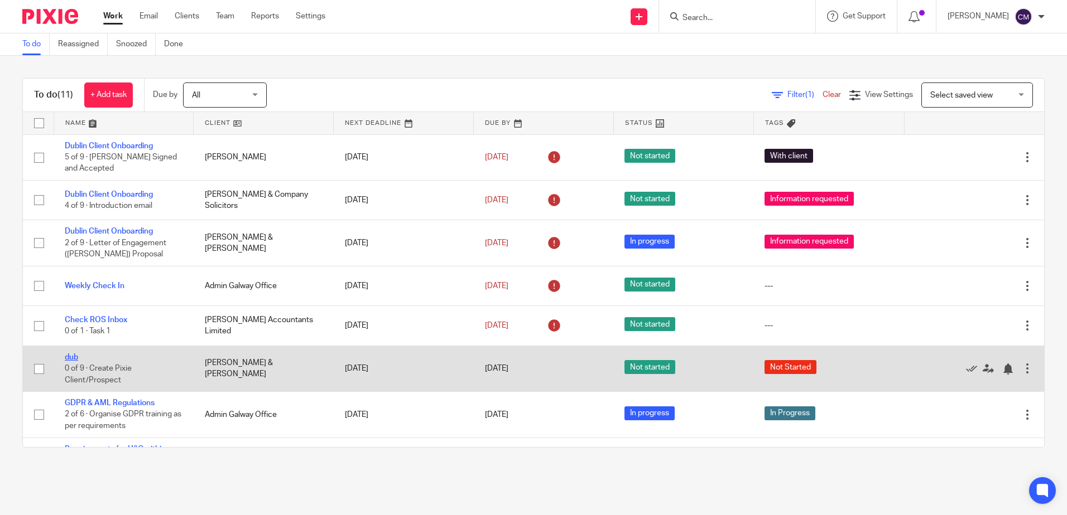
click at [71, 359] on link "dub" at bounding box center [71, 358] width 13 height 8
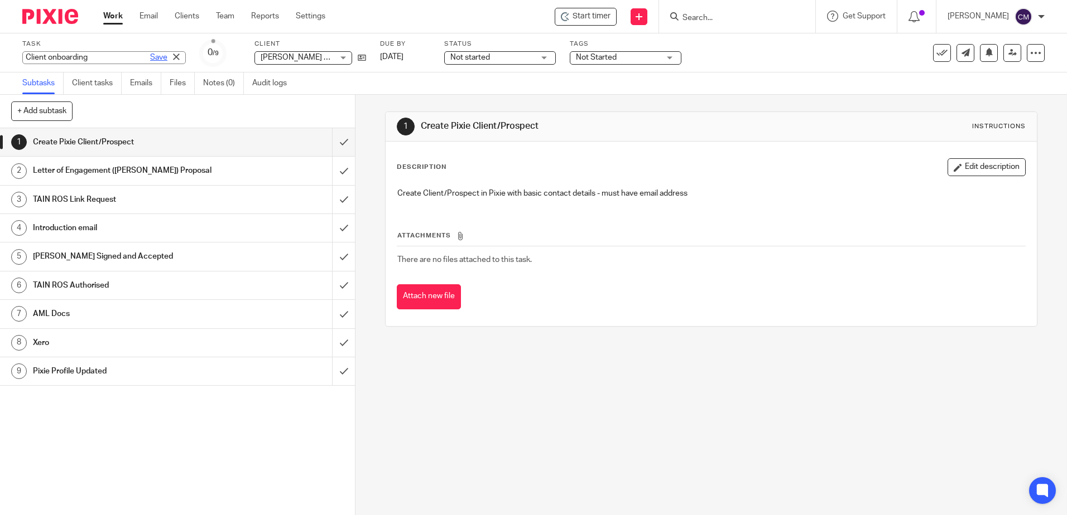
type input "Client onboarding"
click at [150, 61] on link "Save" at bounding box center [158, 57] width 17 height 11
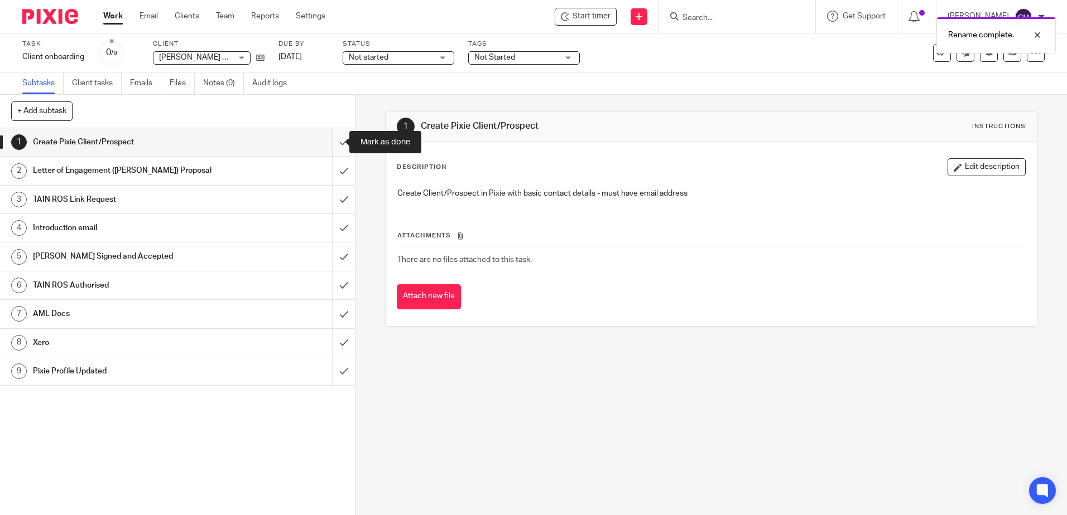
click at [329, 144] on input "submit" at bounding box center [177, 142] width 355 height 28
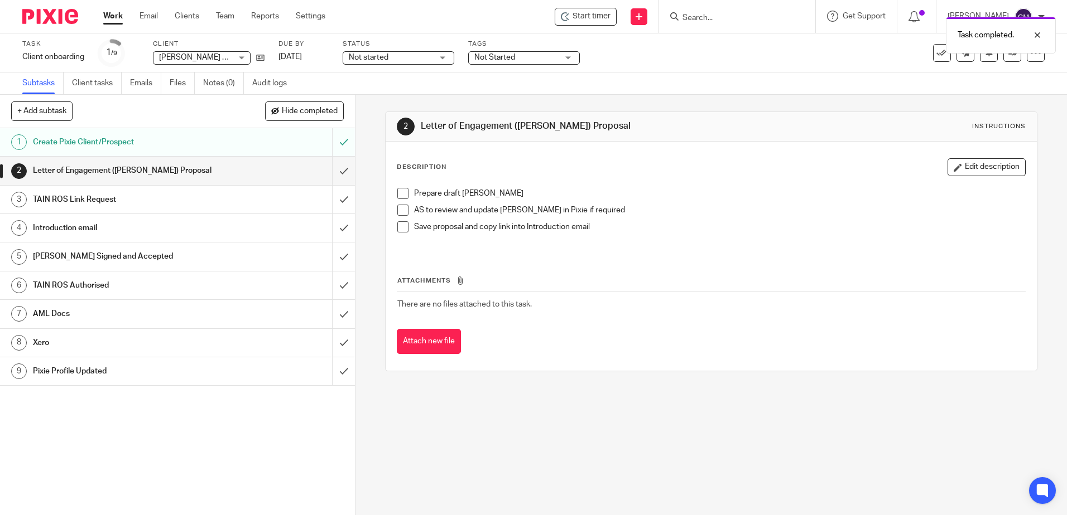
click at [117, 17] on link "Work" at bounding box center [113, 16] width 20 height 11
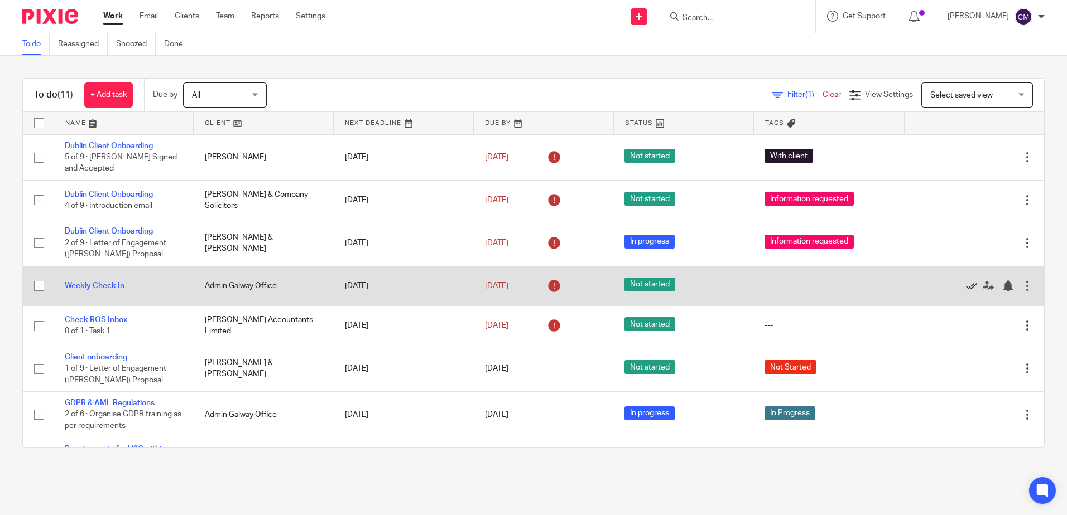
click at [966, 285] on icon at bounding box center [971, 286] width 11 height 11
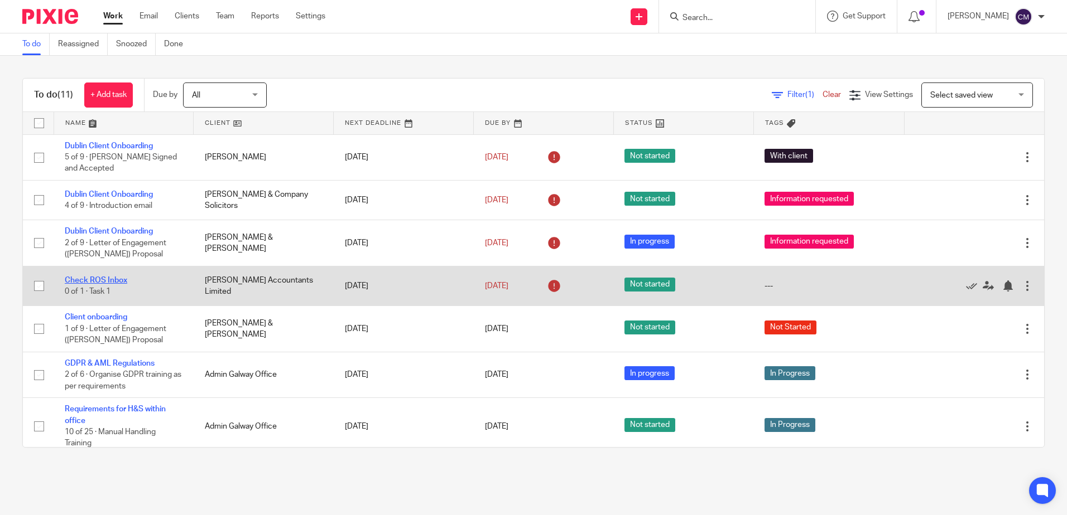
click at [119, 277] on link "Check ROS Inbox" at bounding box center [96, 281] width 62 height 8
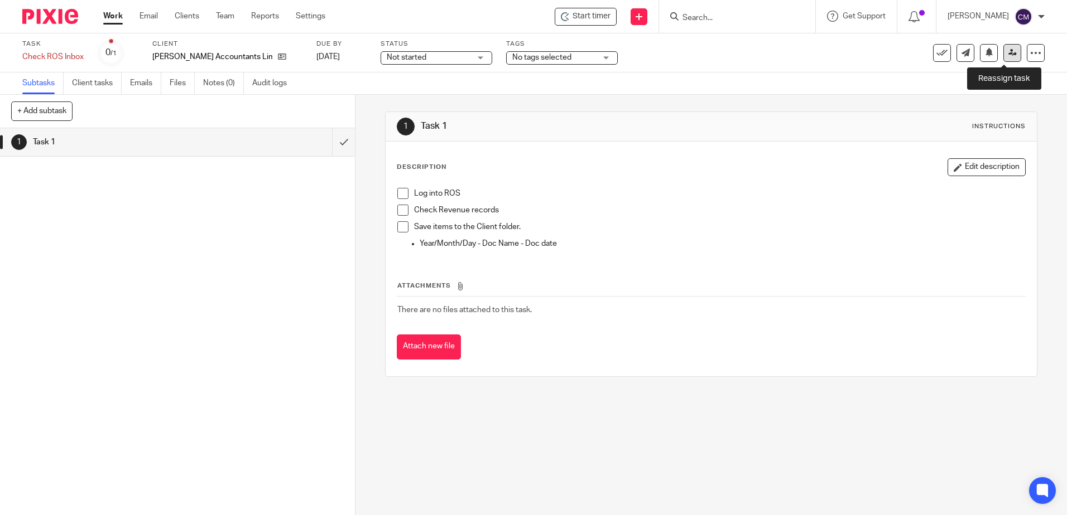
click at [1008, 56] on icon at bounding box center [1012, 53] width 8 height 8
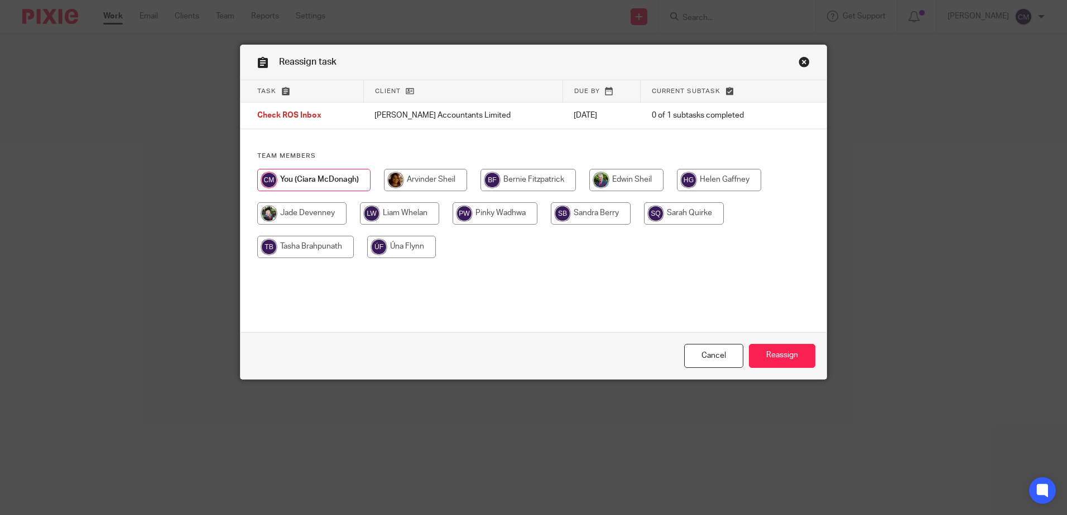
click at [427, 235] on div at bounding box center [533, 219] width 552 height 100
drag, startPoint x: 421, startPoint y: 245, endPoint x: 435, endPoint y: 243, distance: 14.0
click at [421, 245] on input "radio" at bounding box center [401, 247] width 69 height 22
radio input "true"
click at [768, 359] on input "Reassign" at bounding box center [782, 356] width 66 height 24
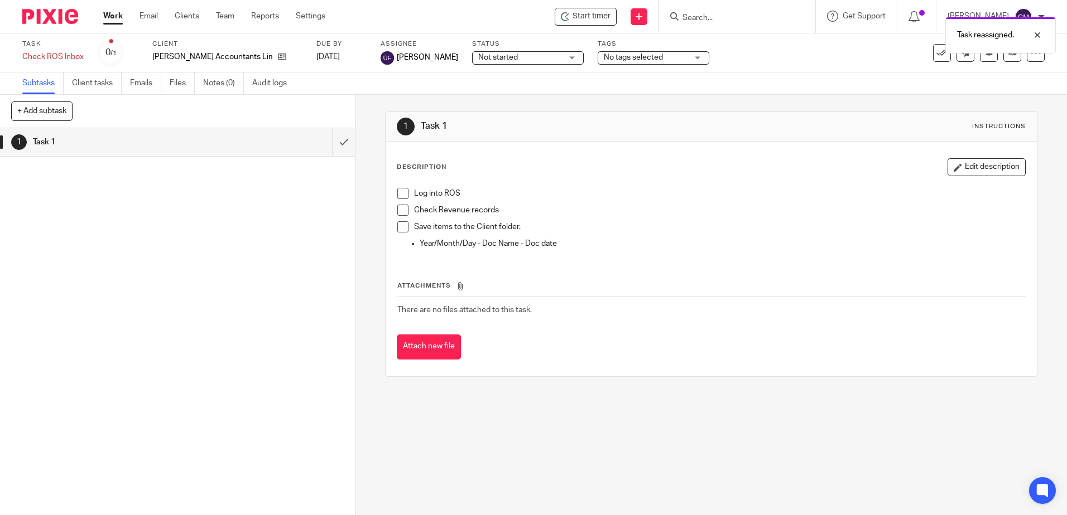
click at [108, 17] on link "Work" at bounding box center [113, 16] width 20 height 11
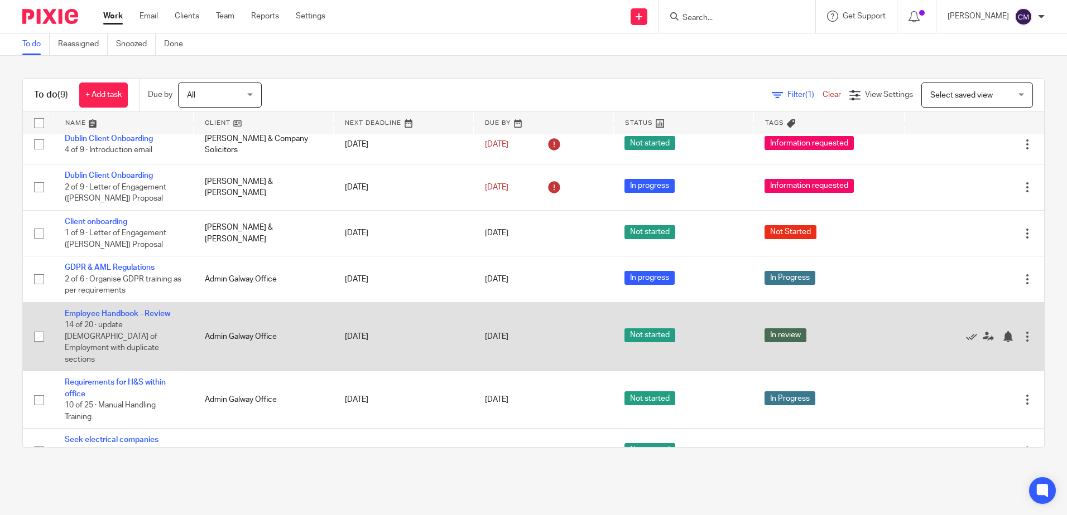
scroll to position [112, 0]
